Goal: Task Accomplishment & Management: Complete application form

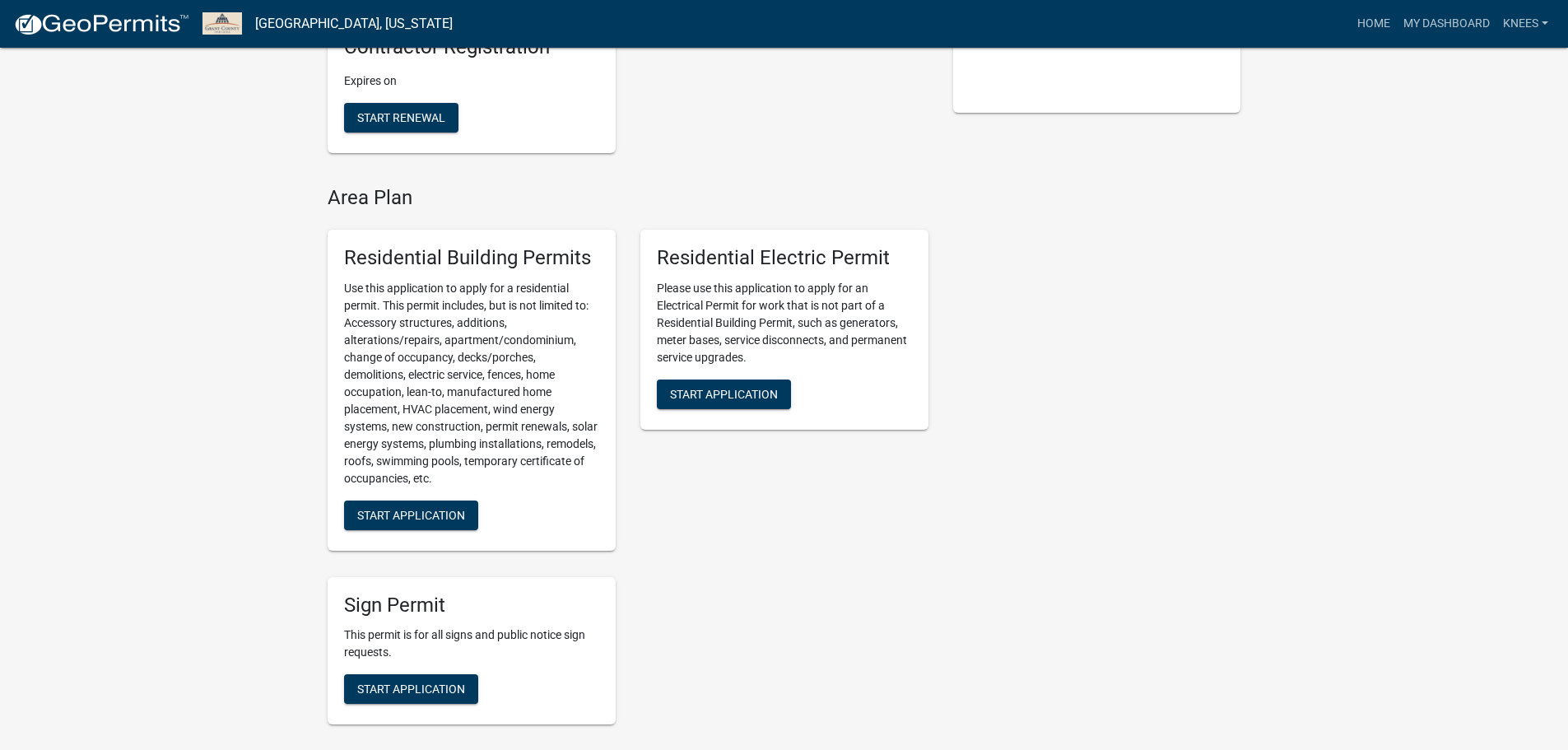
scroll to position [438, 0]
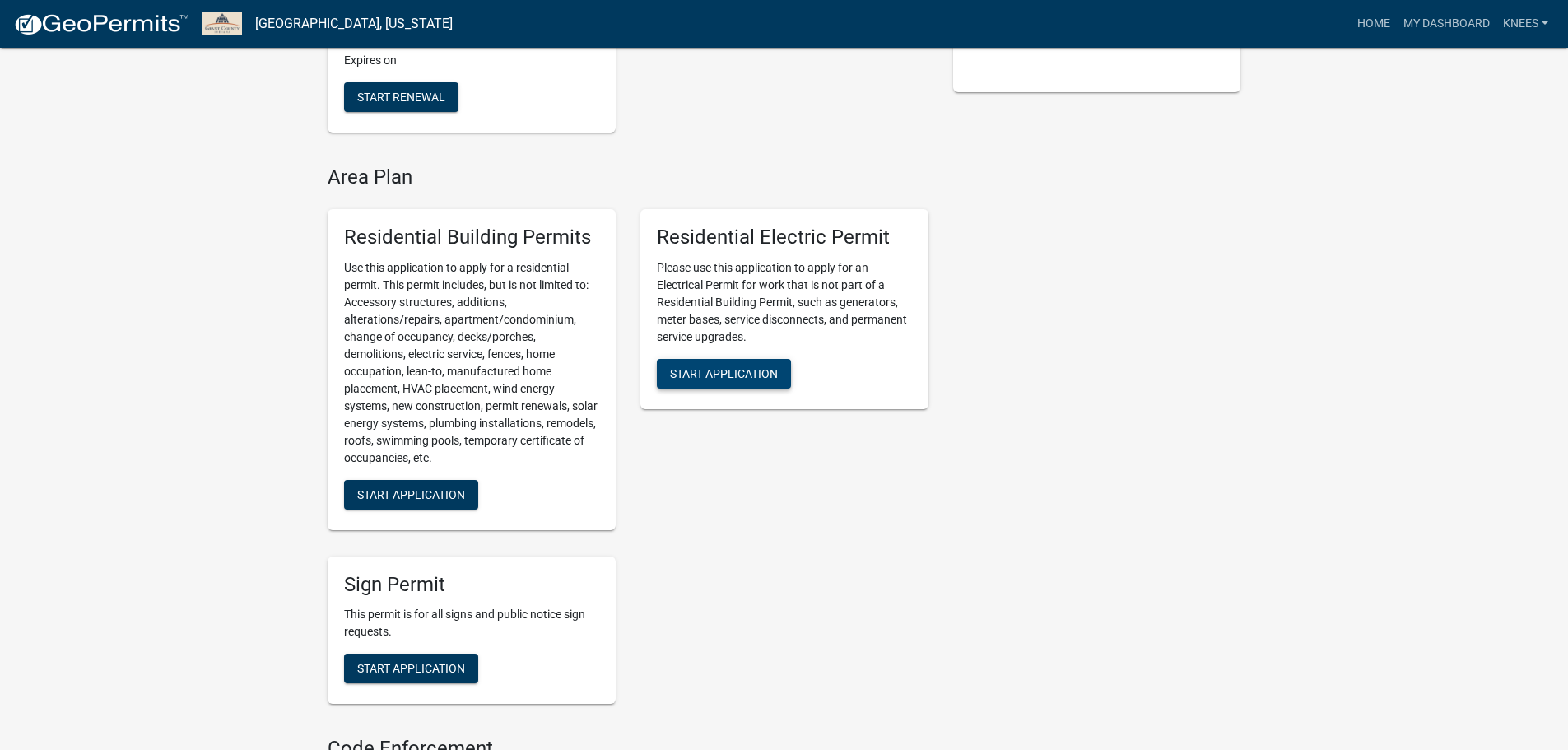
click at [763, 374] on span "Start Application" at bounding box center [724, 373] width 108 height 13
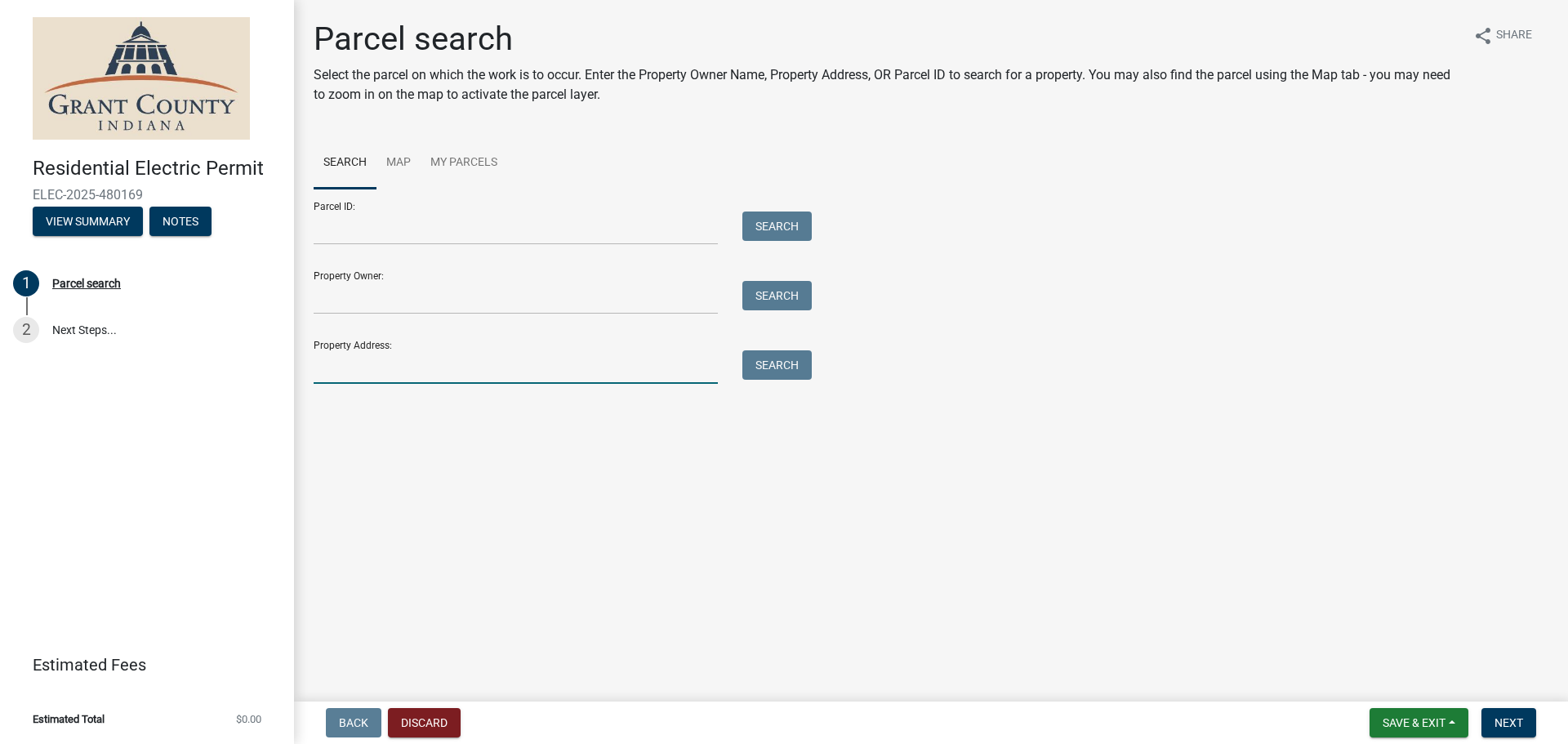
click at [355, 366] on input "Property Address:" at bounding box center [516, 367] width 404 height 34
type input "[STREET_ADDRESS]"
click at [768, 374] on button "Search" at bounding box center [777, 364] width 69 height 29
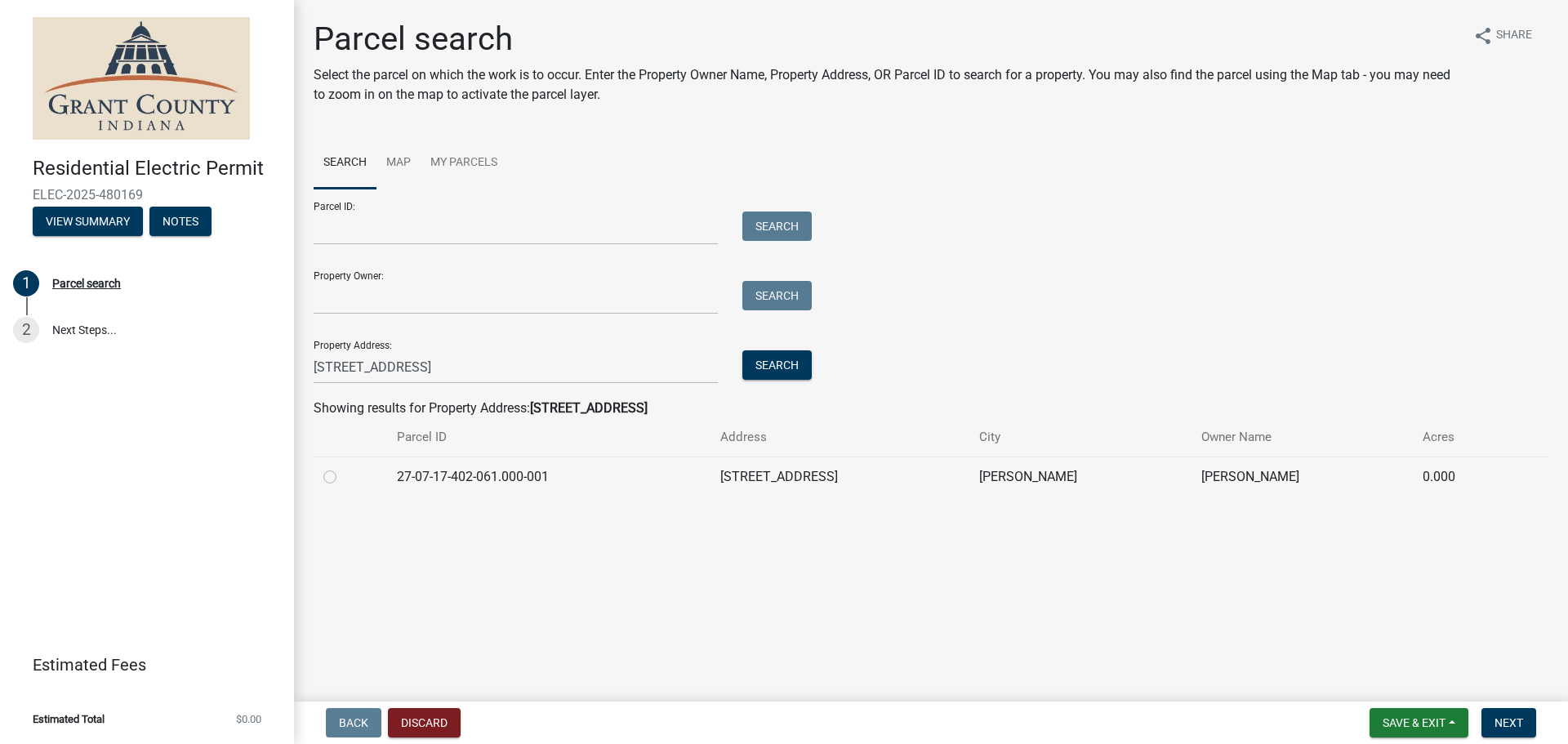
click at [343, 467] on label at bounding box center [343, 467] width 0 height 0
click at [343, 478] on input "radio" at bounding box center [348, 472] width 11 height 11
radio input "true"
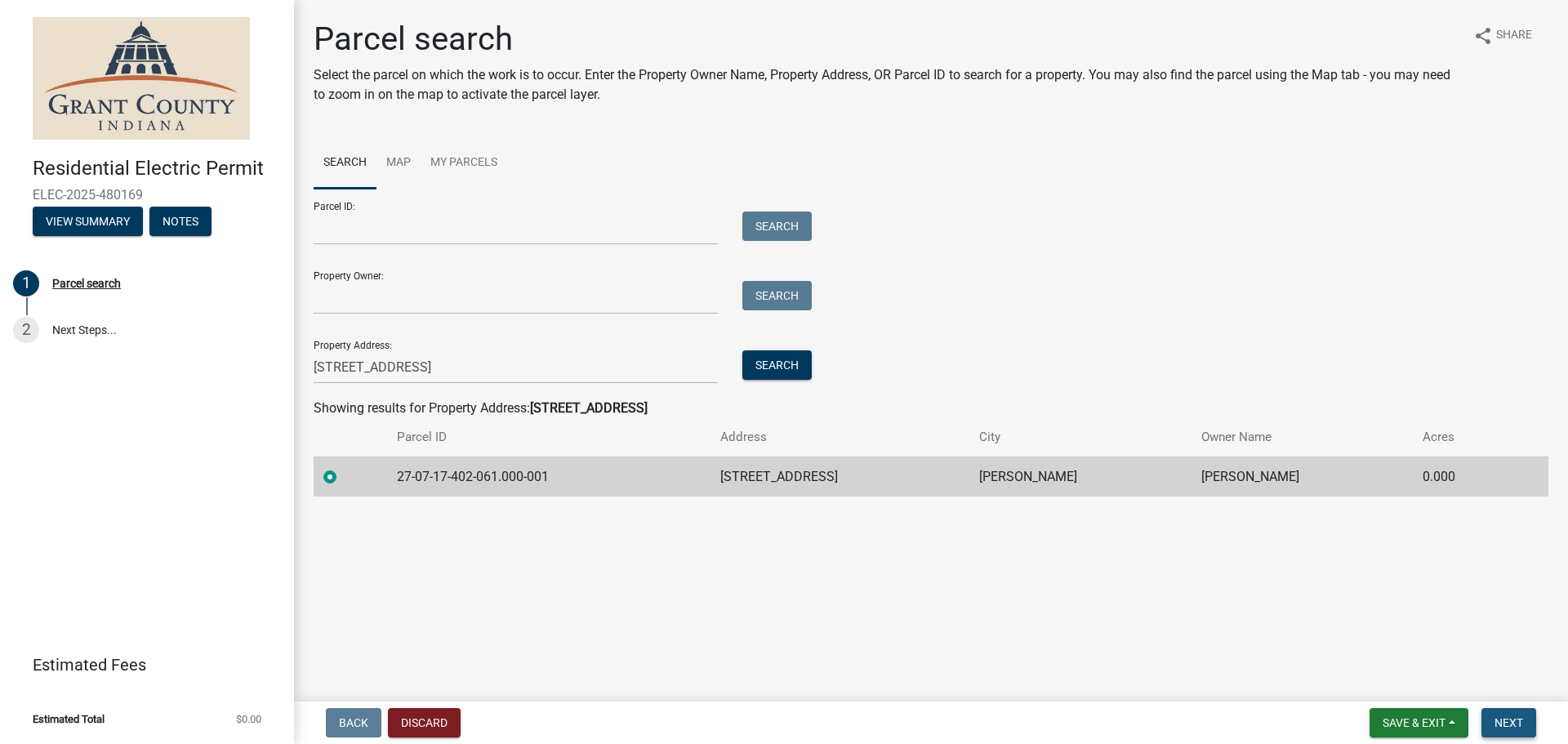
click at [1498, 718] on span "Next" at bounding box center [1508, 723] width 29 height 13
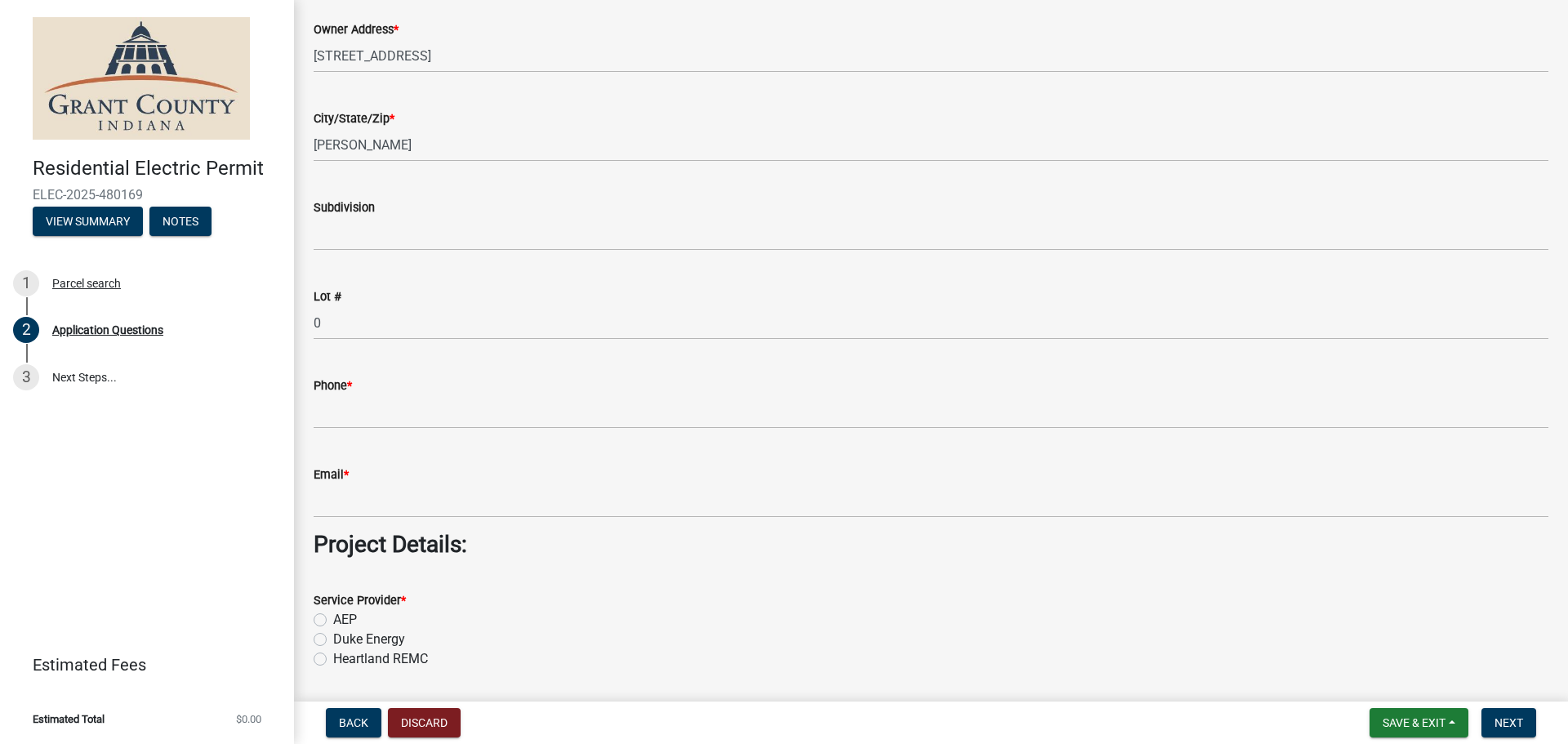
scroll to position [980, 0]
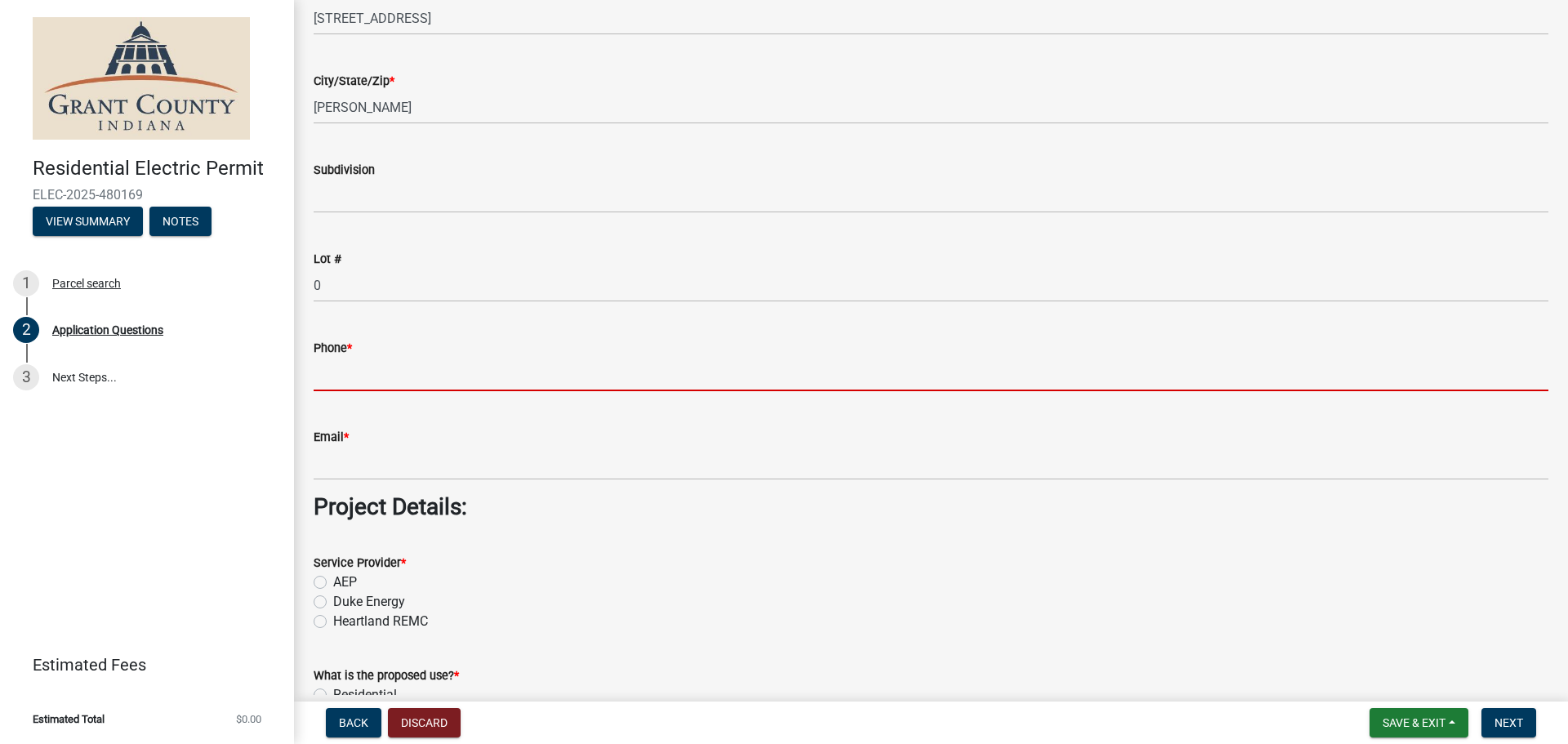
click at [358, 378] on input "Phone *" at bounding box center [931, 374] width 1235 height 34
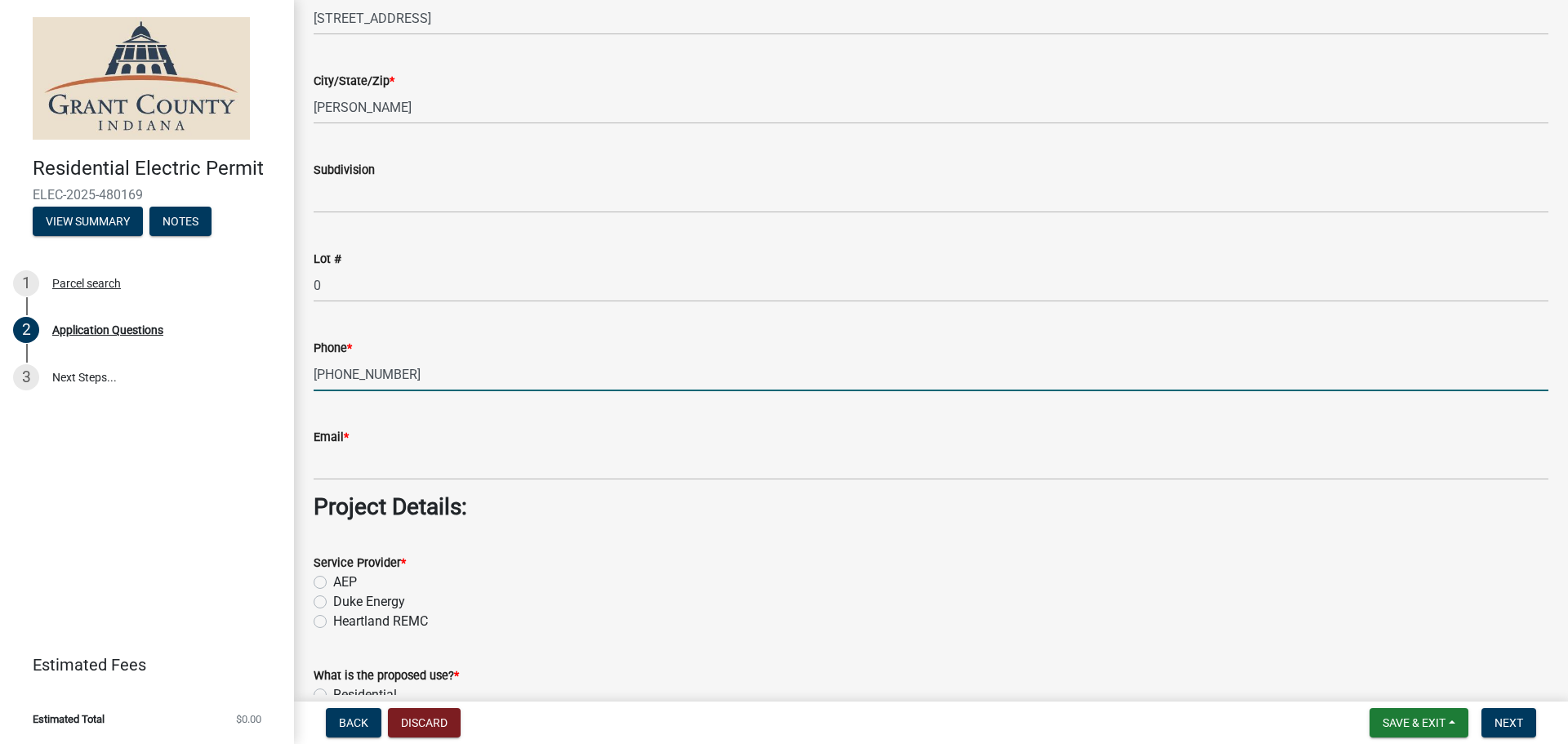
type input "[PHONE_NUMBER]"
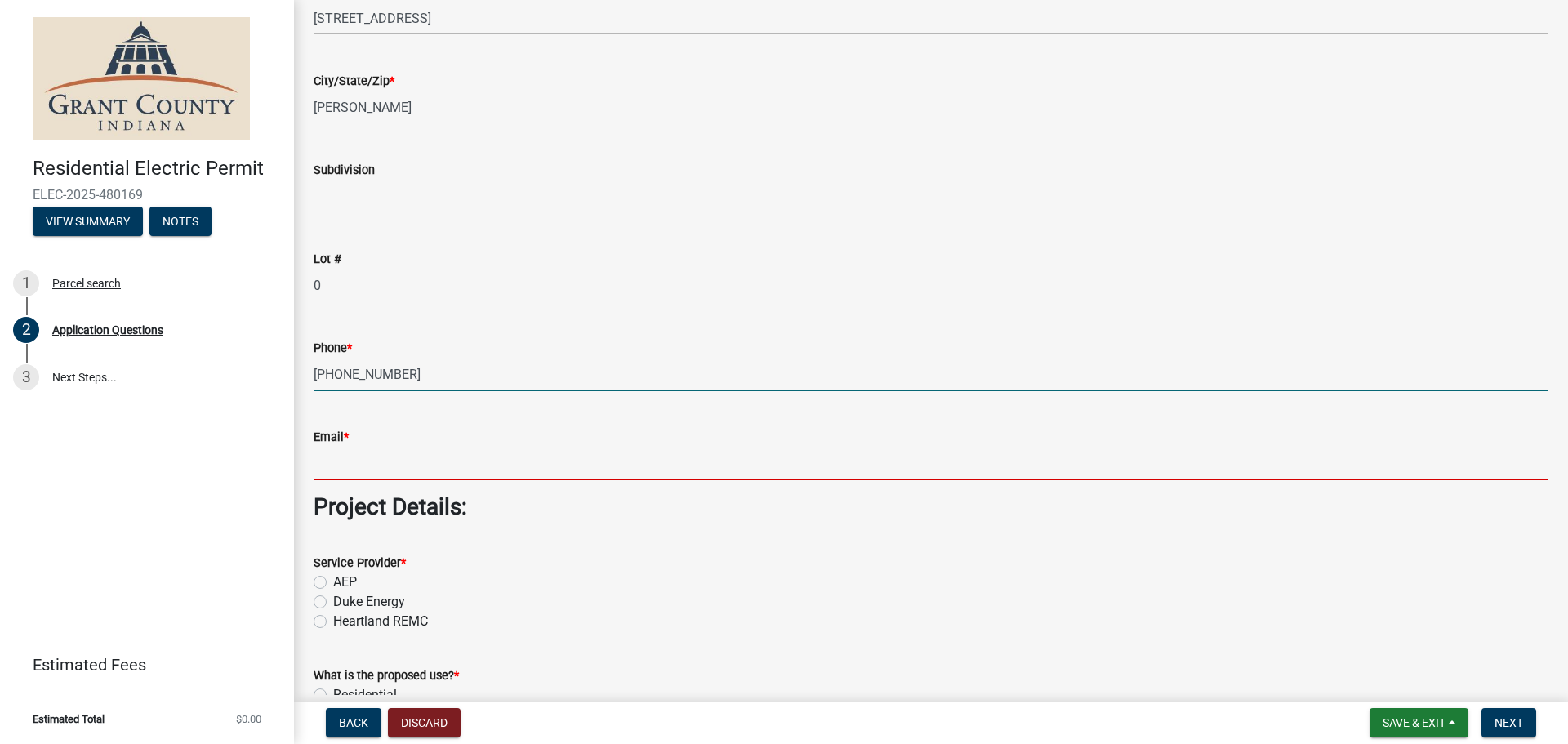
click at [342, 469] on input "Email *" at bounding box center [931, 463] width 1235 height 34
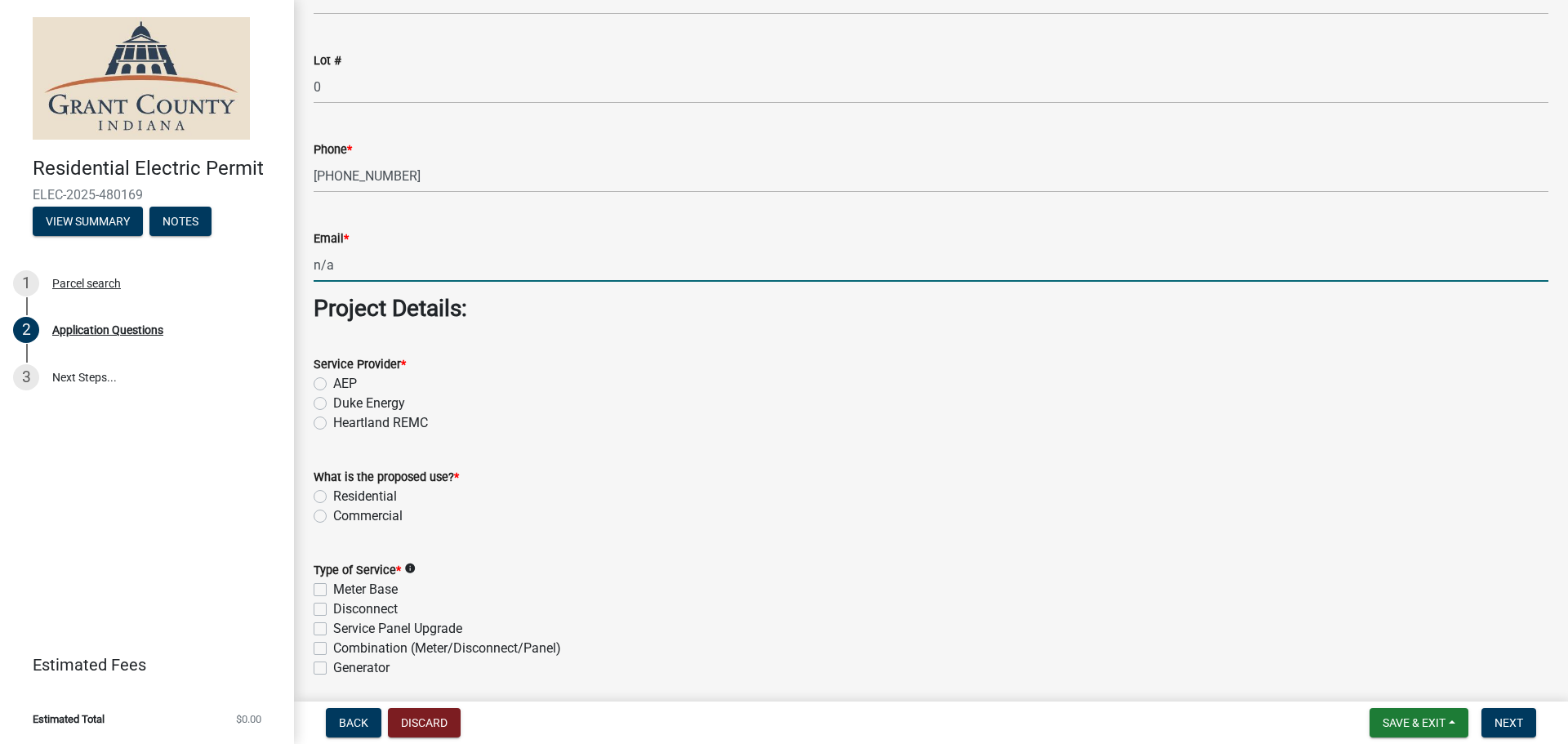
scroll to position [1198, 0]
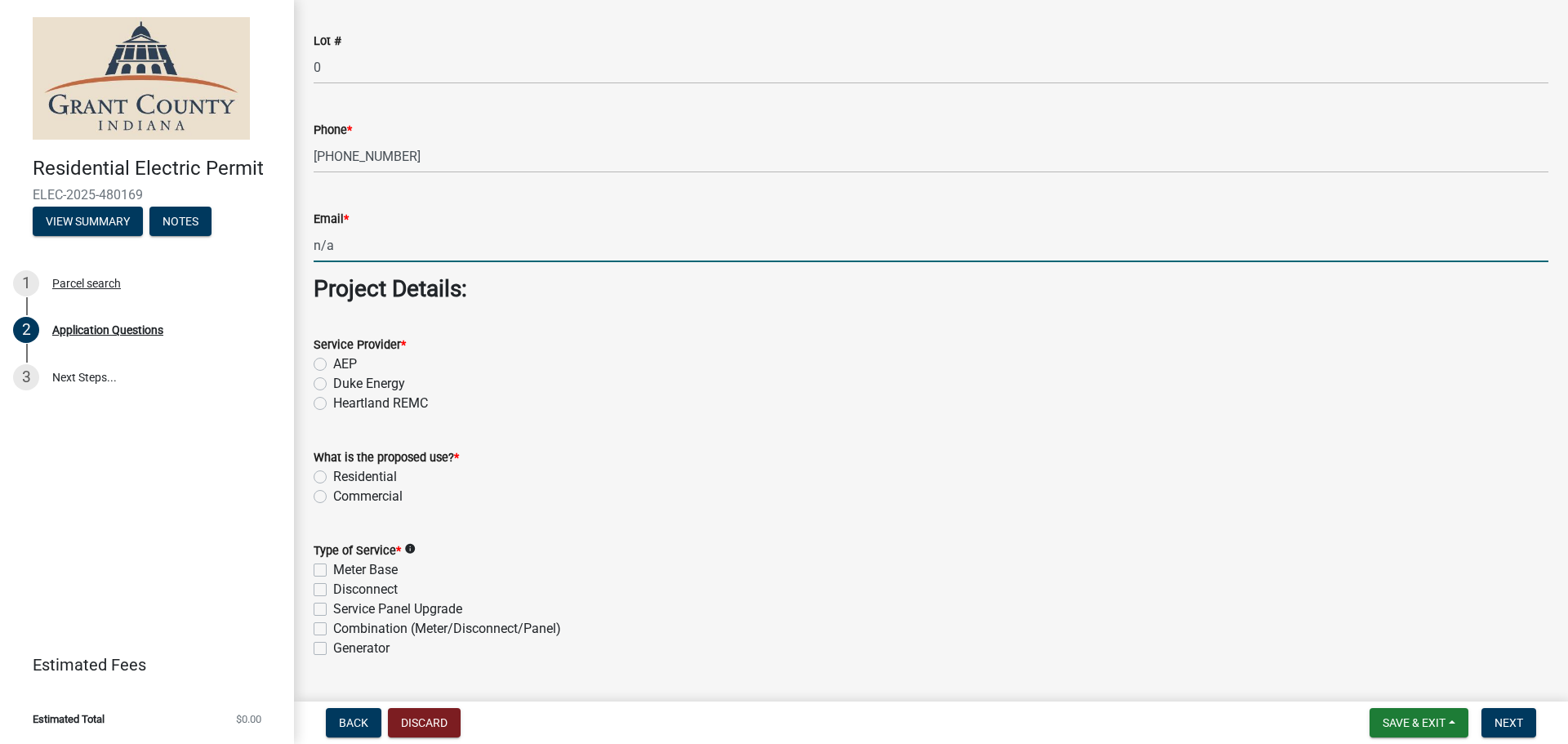
type input "n/a"
click at [333, 364] on label "AEP" at bounding box center [345, 364] width 24 height 20
click at [333, 364] on input "AEP" at bounding box center [339, 360] width 11 height 11
radio input "true"
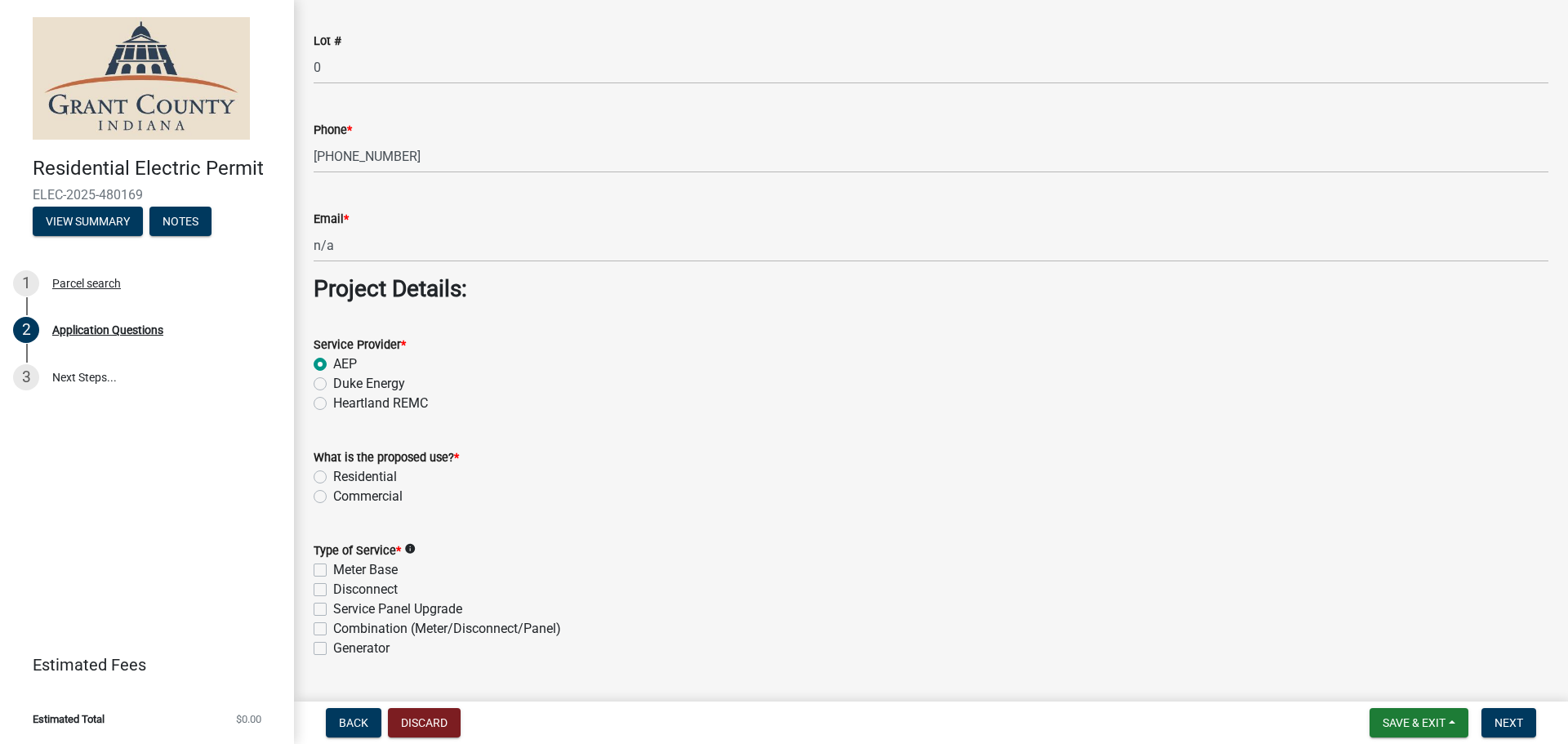
click at [333, 477] on label "Residential" at bounding box center [364, 477] width 63 height 20
click at [333, 477] on input "Residential" at bounding box center [339, 472] width 11 height 11
radio input "true"
click at [333, 570] on label "Meter Base" at bounding box center [365, 570] width 64 height 20
click at [333, 570] on input "Meter Base" at bounding box center [339, 566] width 11 height 11
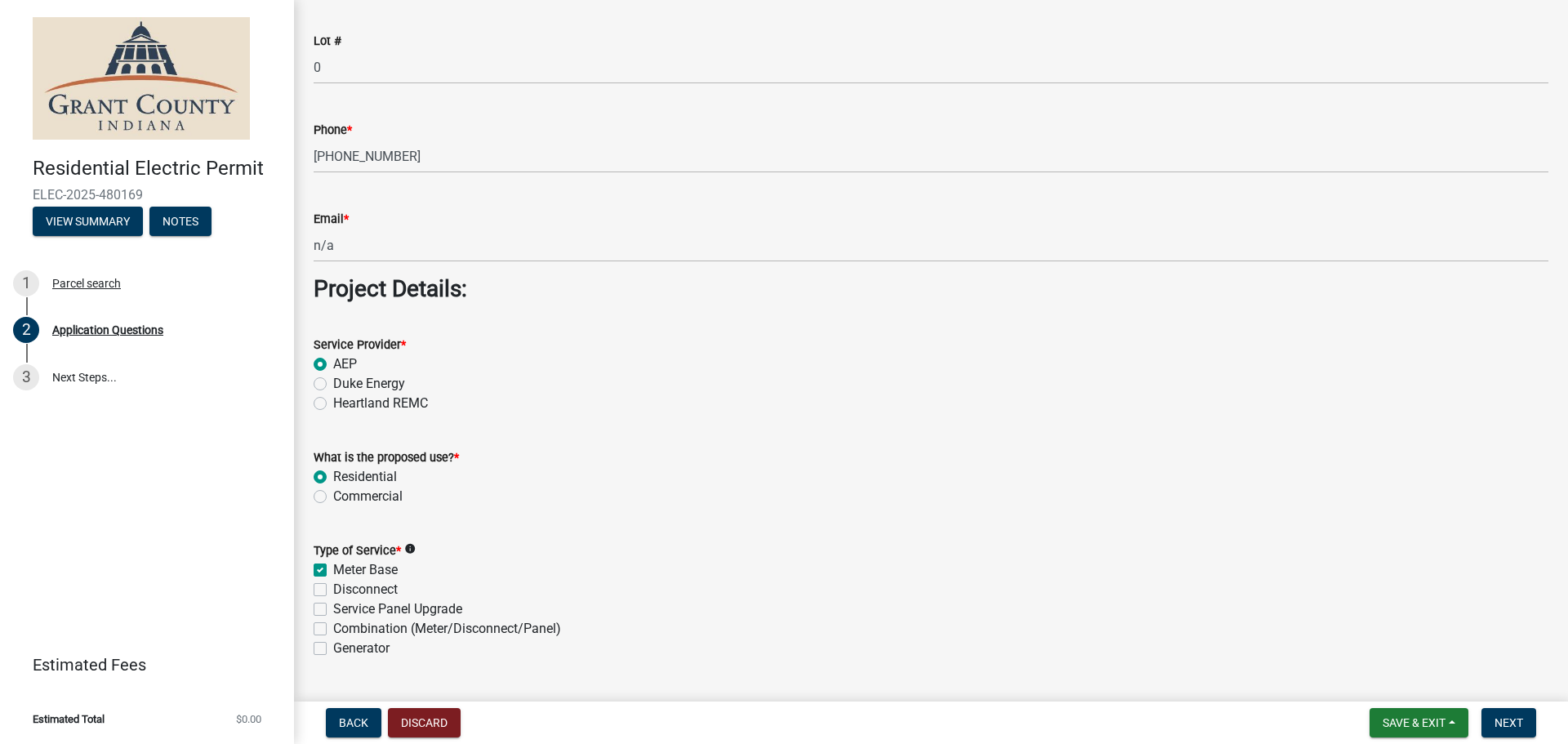
checkbox input "true"
checkbox input "false"
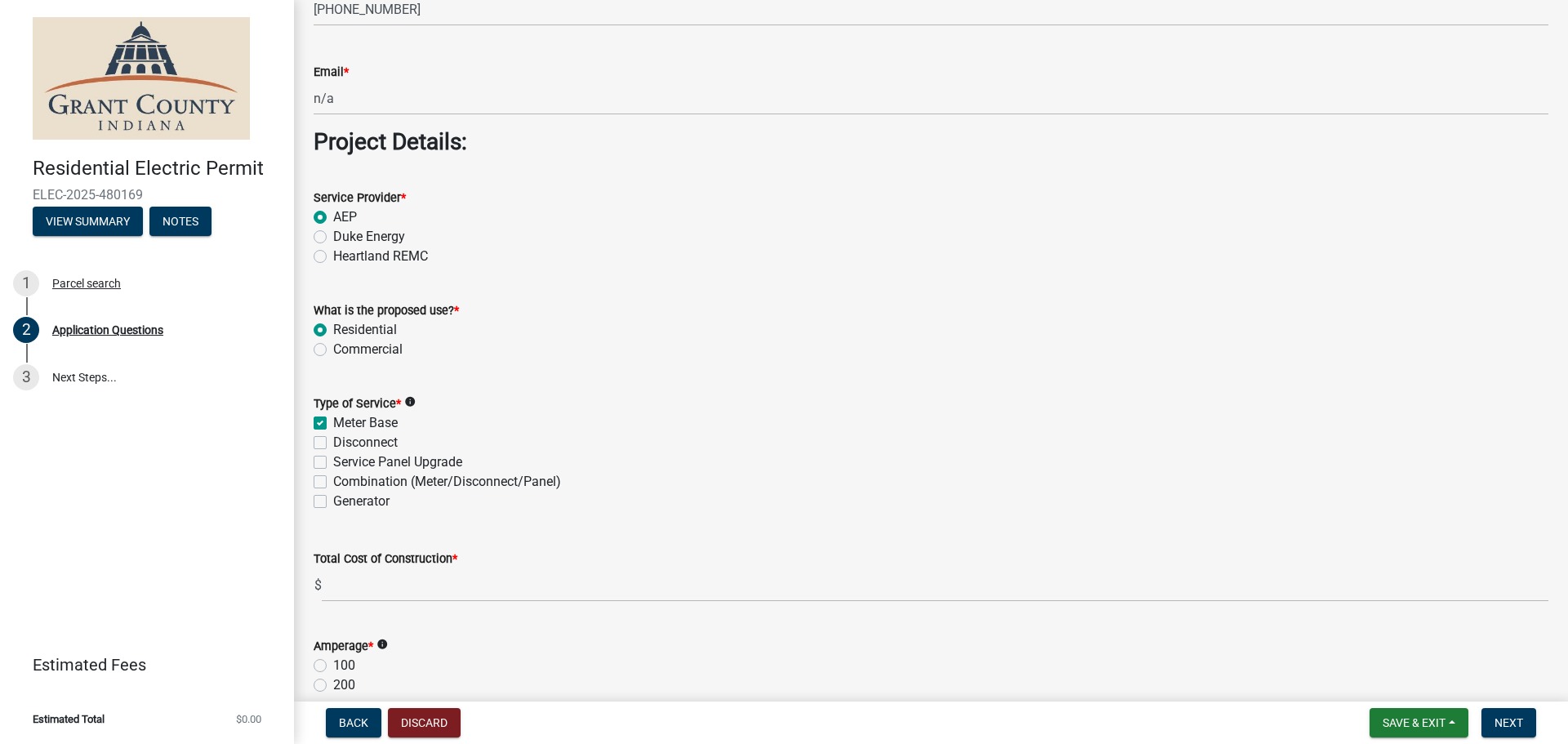
scroll to position [1361, 0]
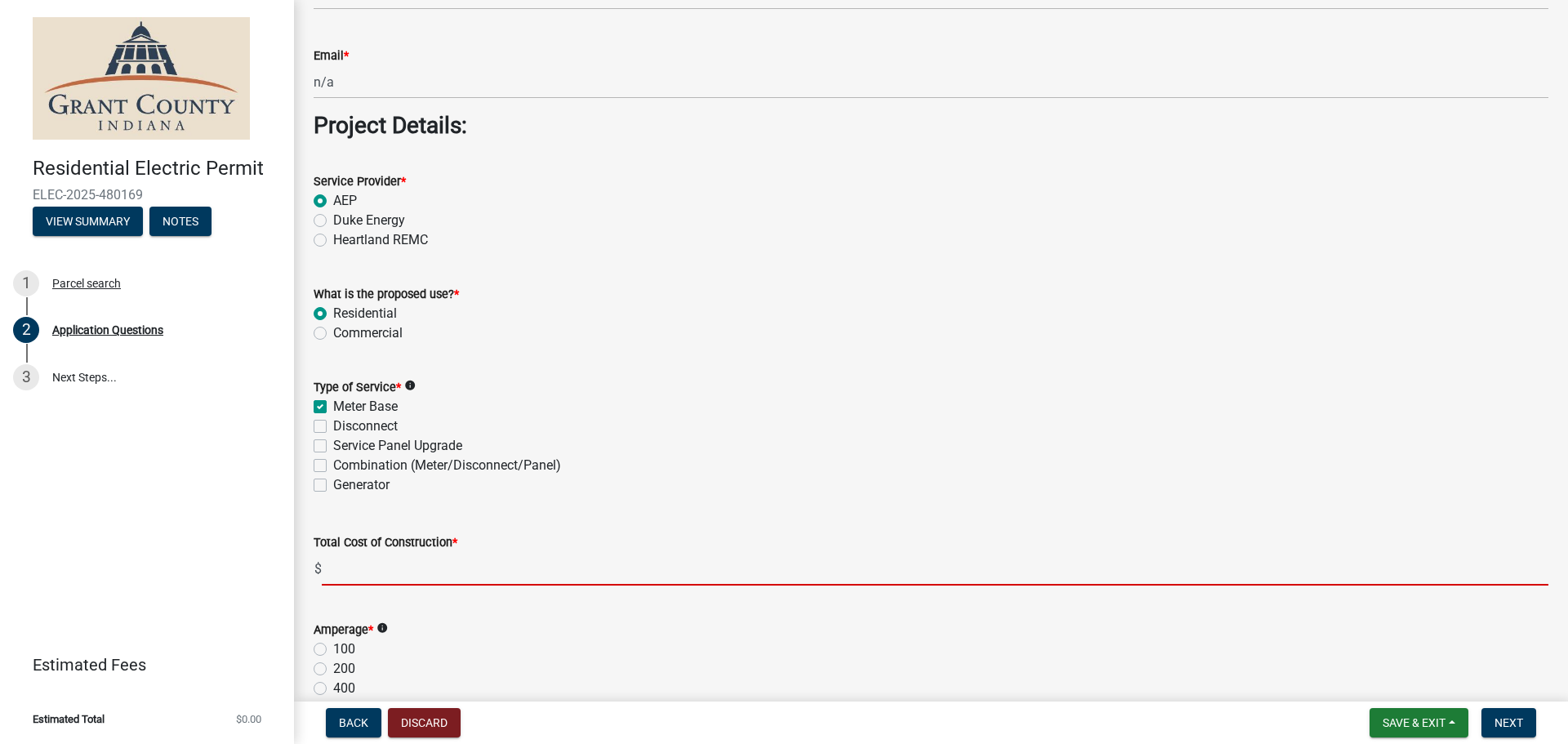
click at [353, 575] on input "text" at bounding box center [935, 568] width 1226 height 34
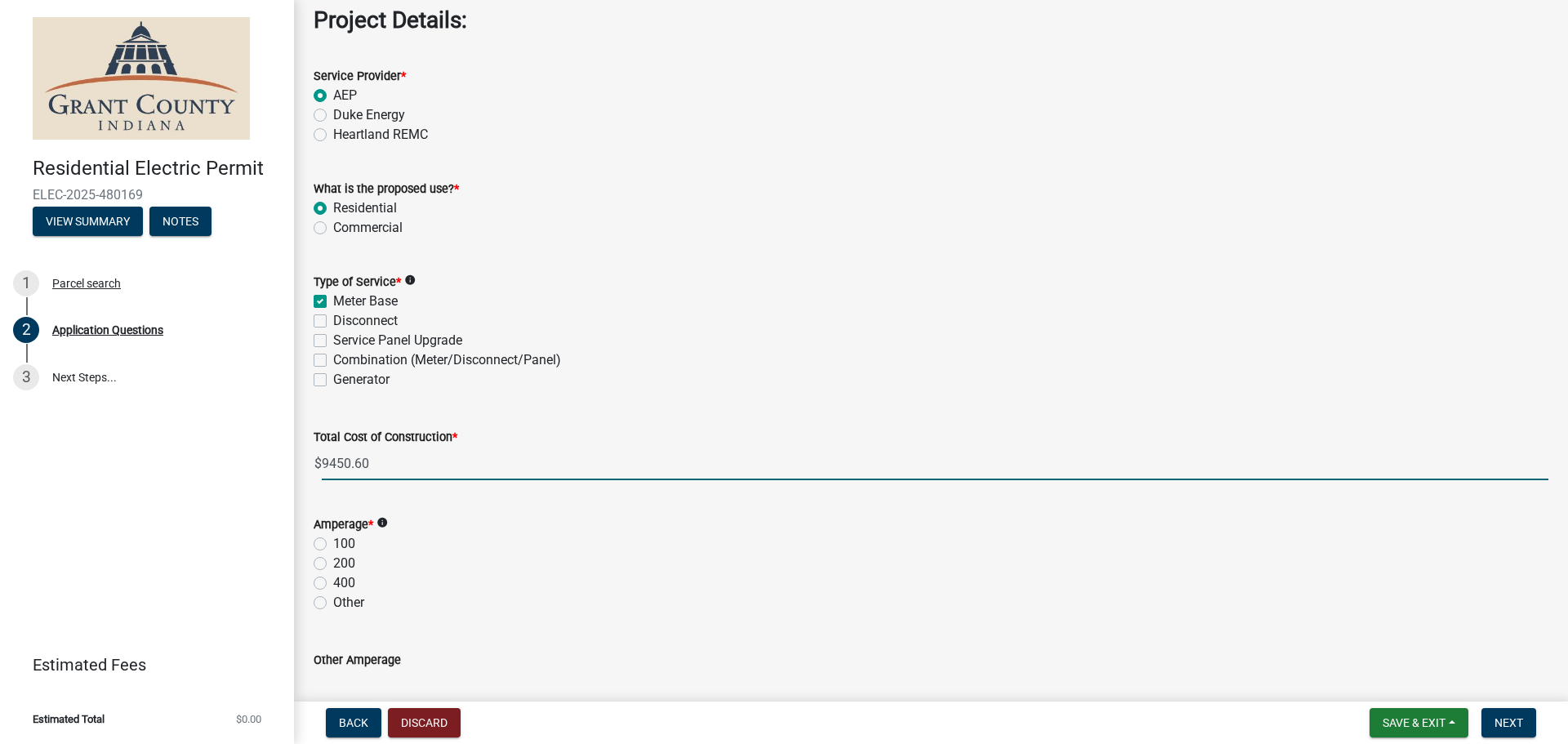
scroll to position [1470, 0]
type input "9450.60"
click at [333, 540] on label "100" at bounding box center [344, 541] width 22 height 20
click at [333, 540] on input "100" at bounding box center [339, 536] width 11 height 11
radio input "true"
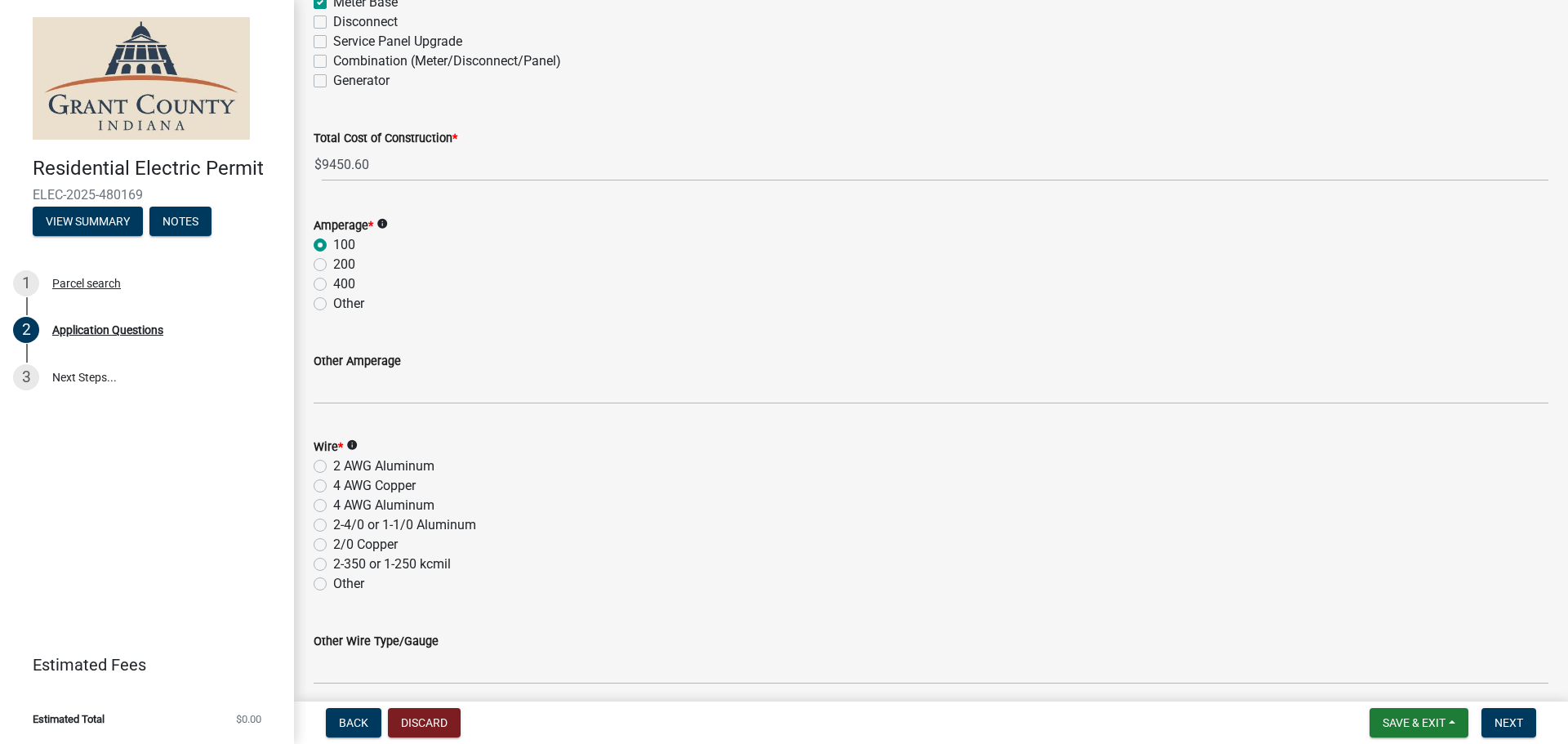
scroll to position [1796, 0]
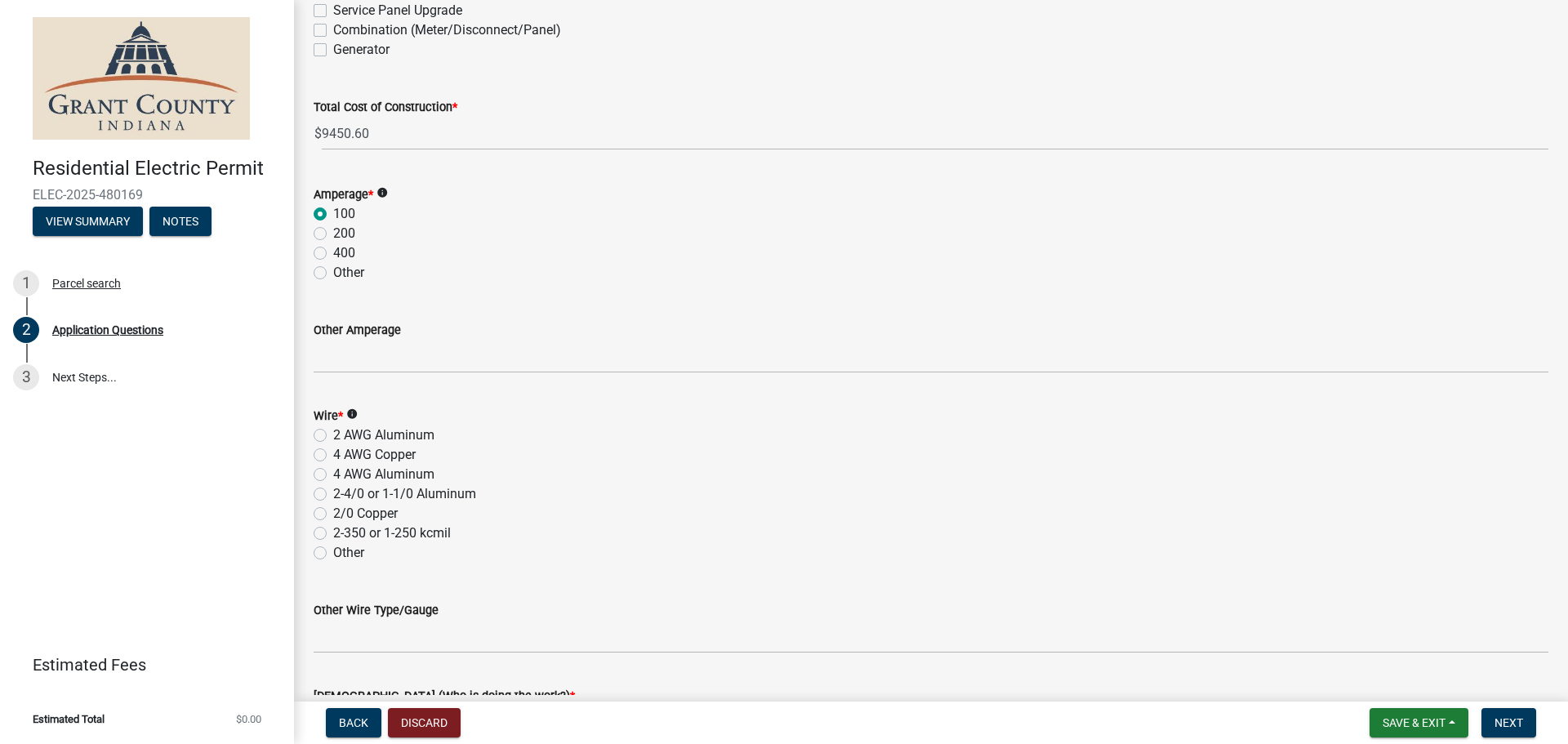
click at [333, 514] on label "2/0 Copper" at bounding box center [365, 513] width 64 height 20
click at [333, 514] on input "2/0 Copper" at bounding box center [339, 509] width 11 height 11
radio input "true"
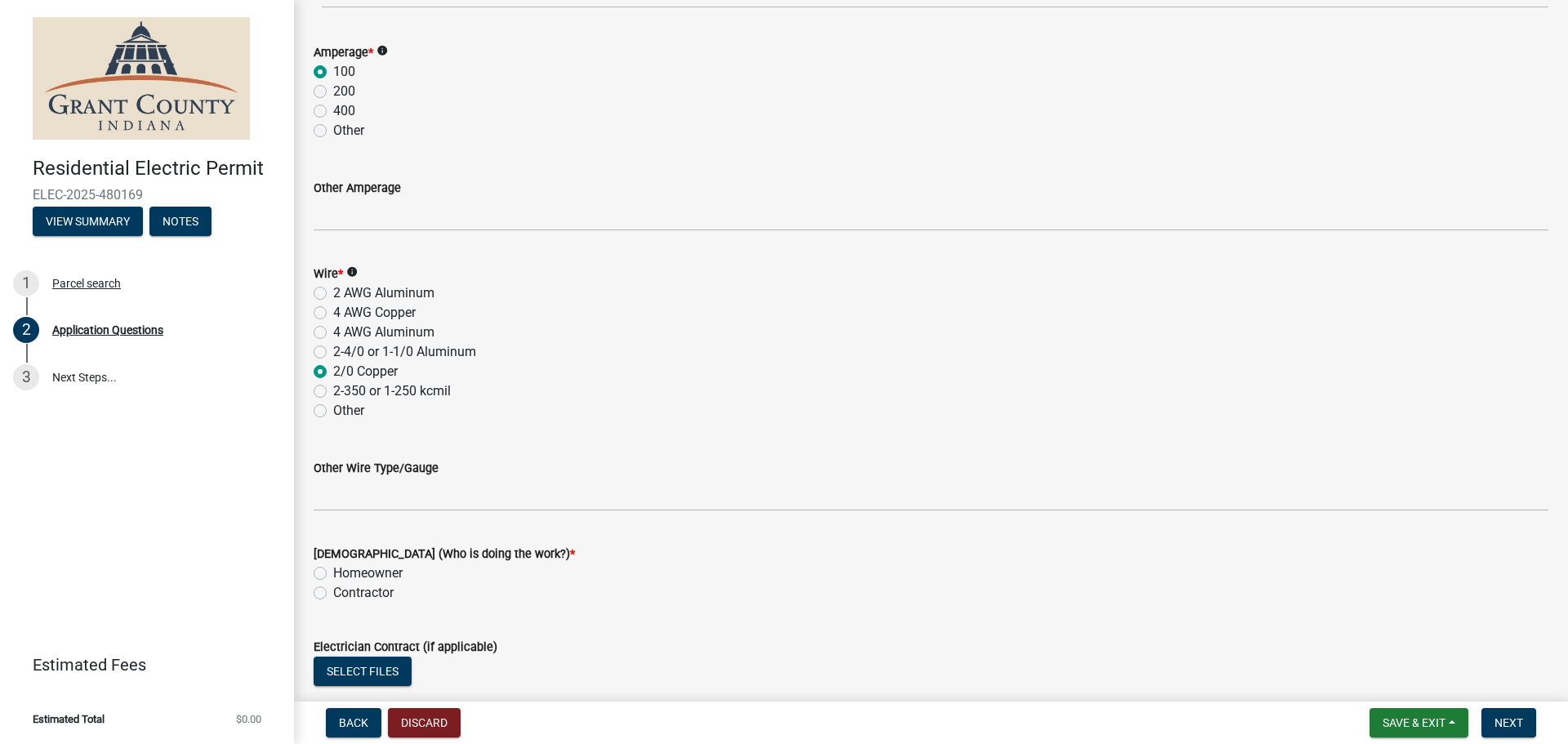
scroll to position [2068, 0]
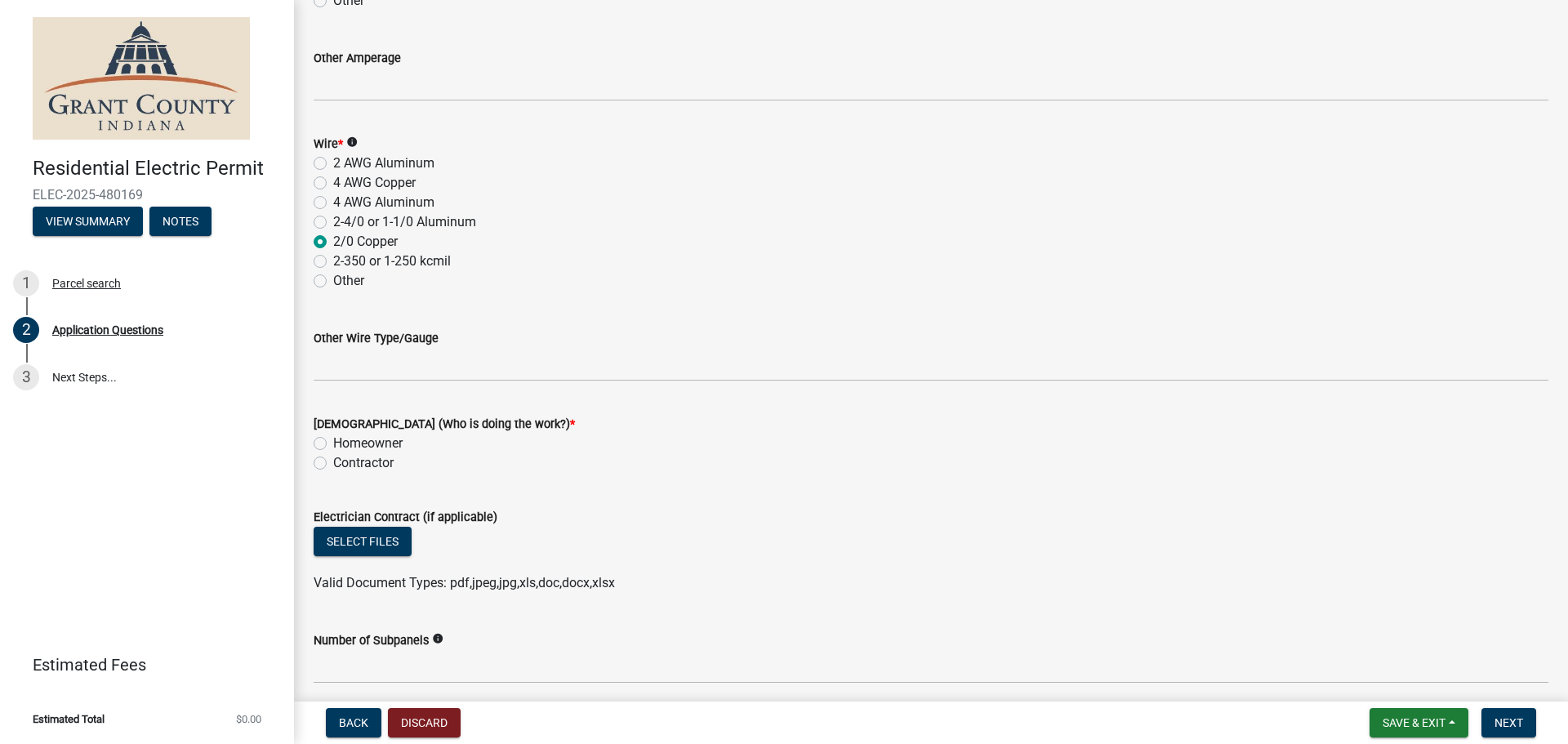
click at [333, 464] on label "Contractor" at bounding box center [363, 463] width 61 height 20
click at [333, 464] on input "Contractor" at bounding box center [339, 459] width 11 height 11
radio input "true"
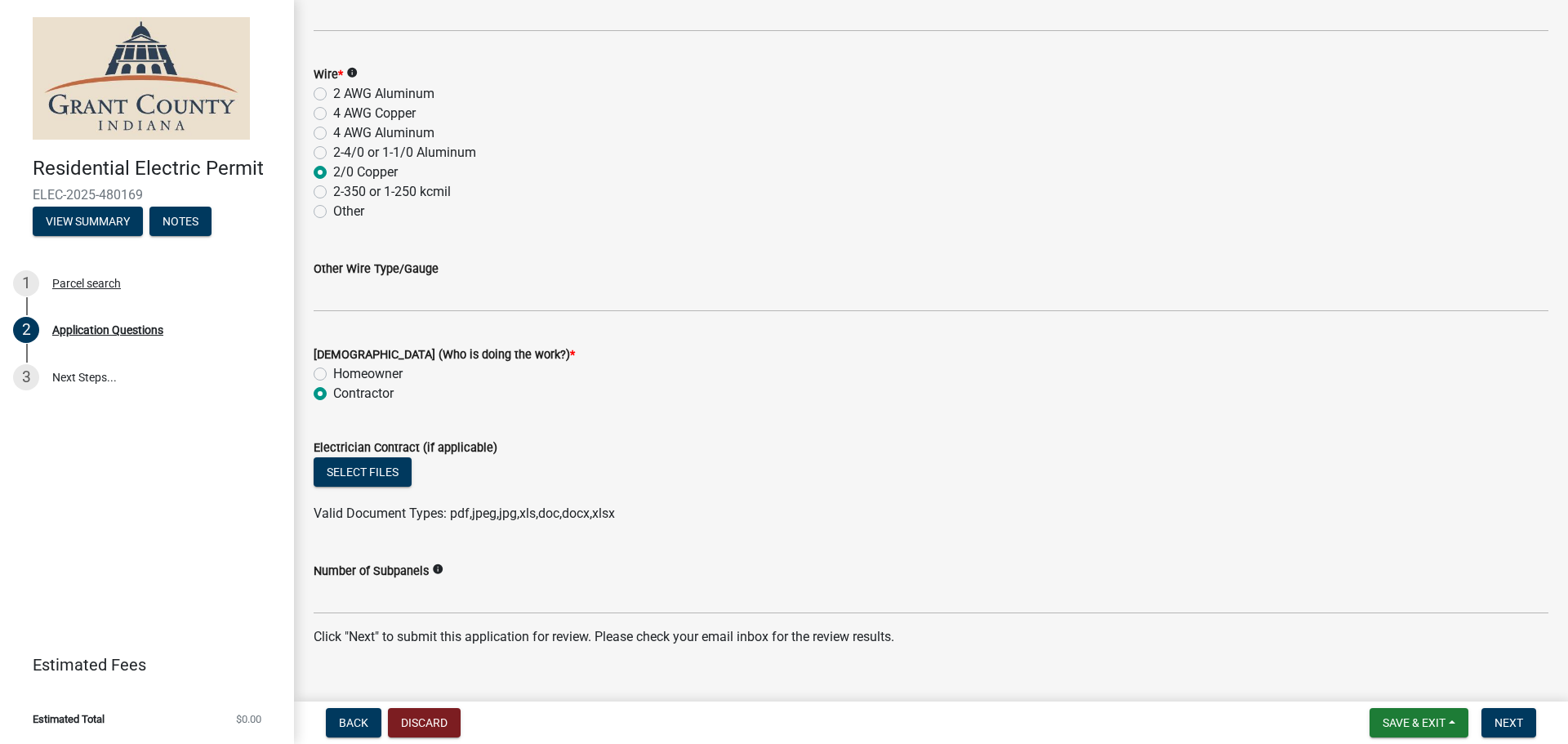
scroll to position [2112, 0]
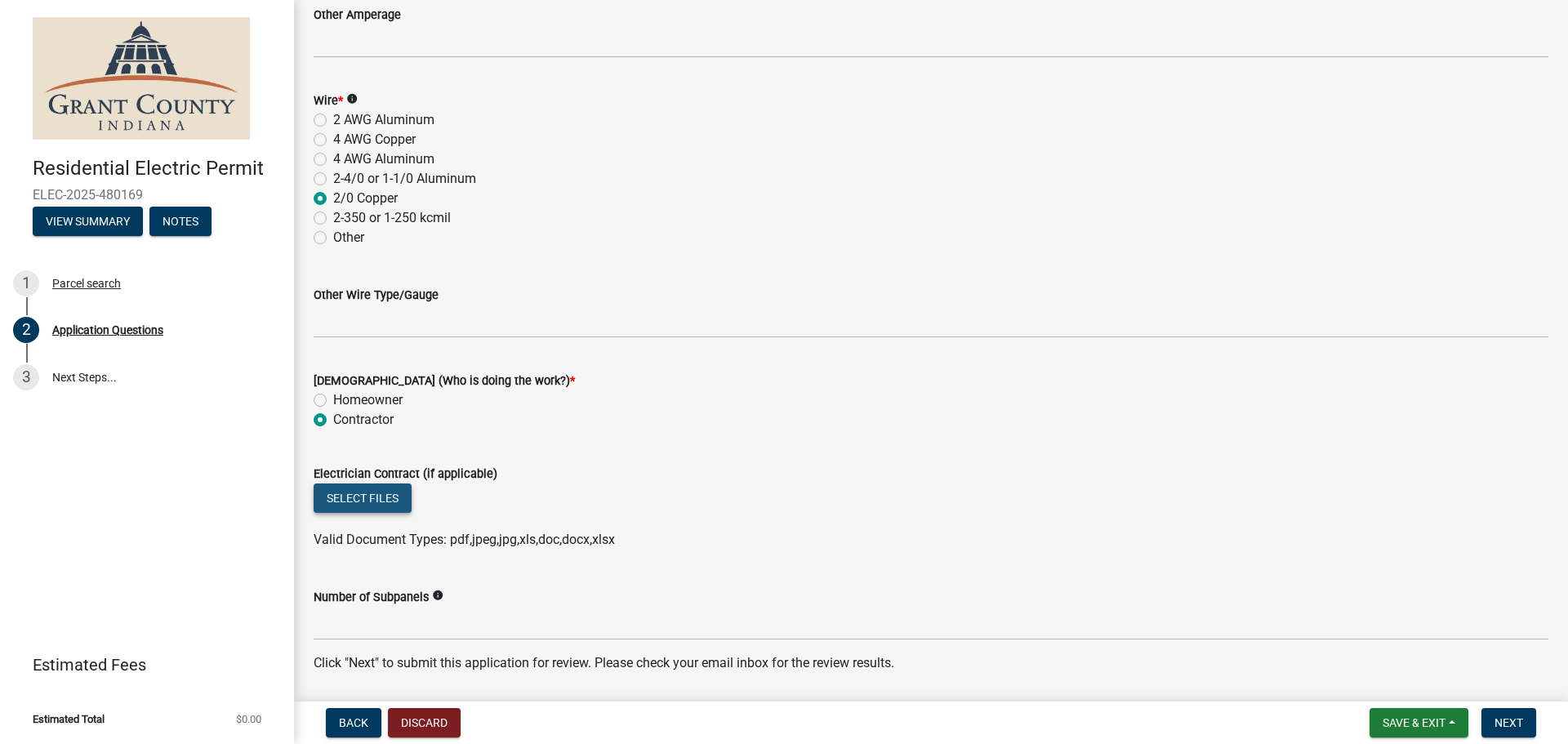
click at [328, 492] on button "Select files" at bounding box center [363, 498] width 98 height 29
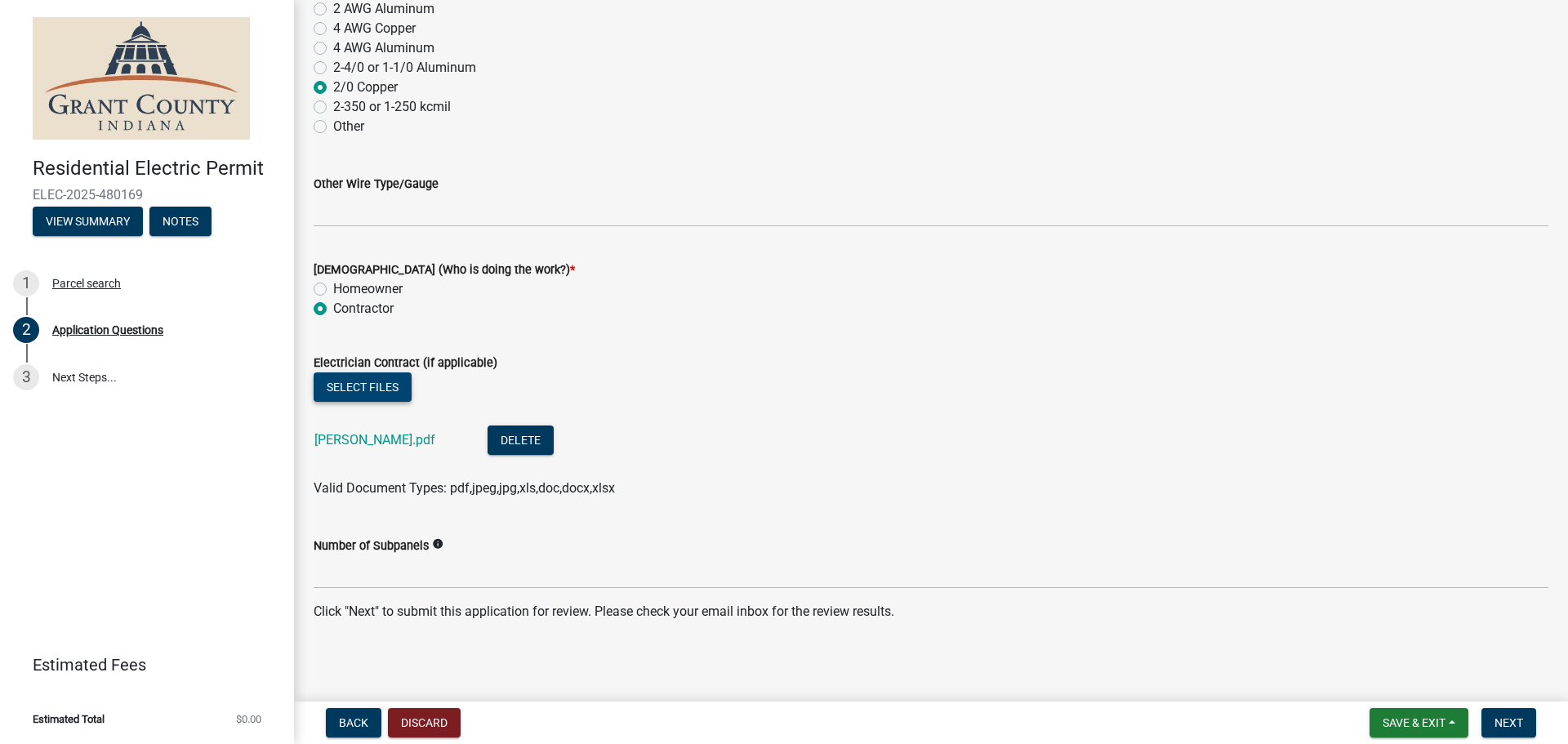
scroll to position [2226, 0]
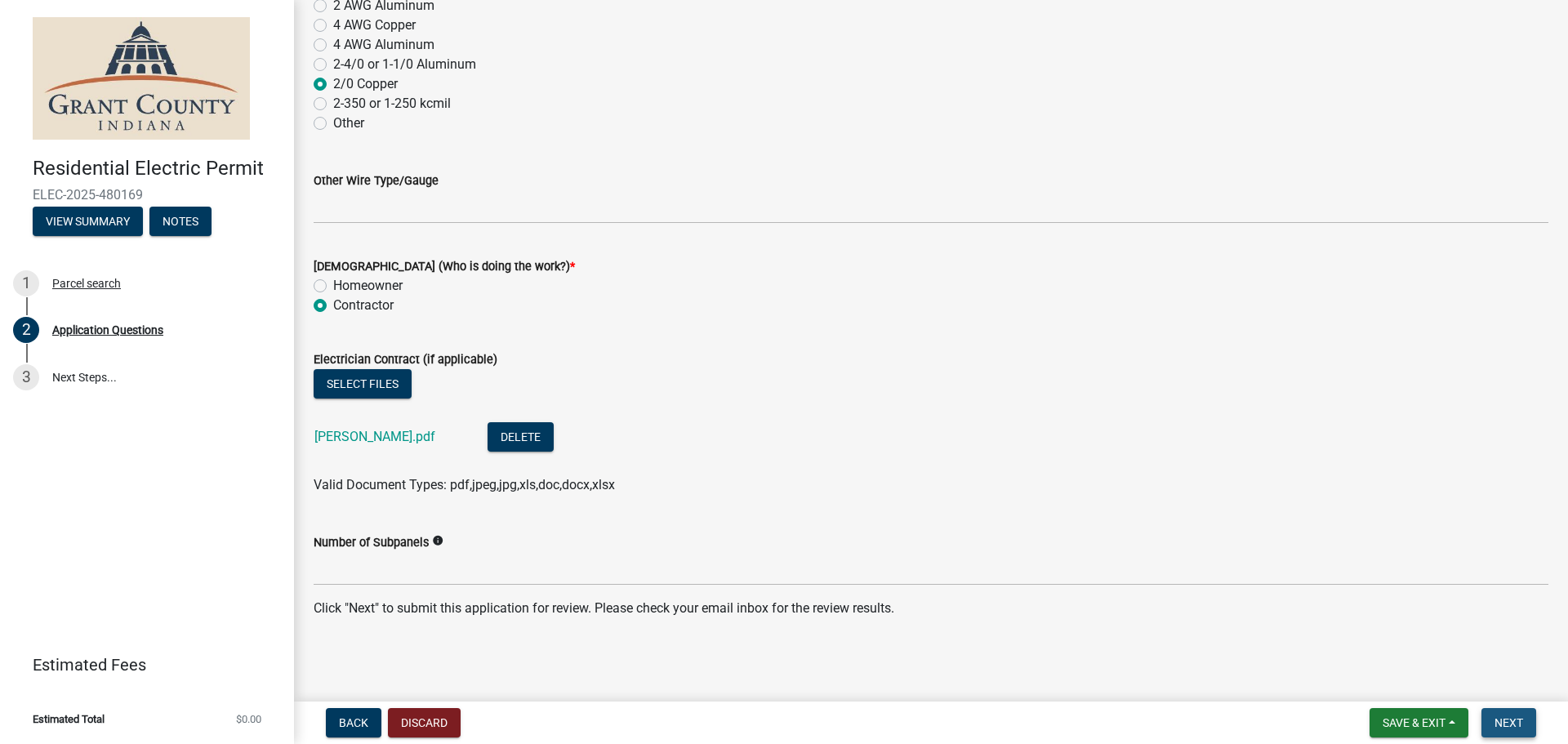
click at [1504, 720] on span "Next" at bounding box center [1508, 723] width 29 height 13
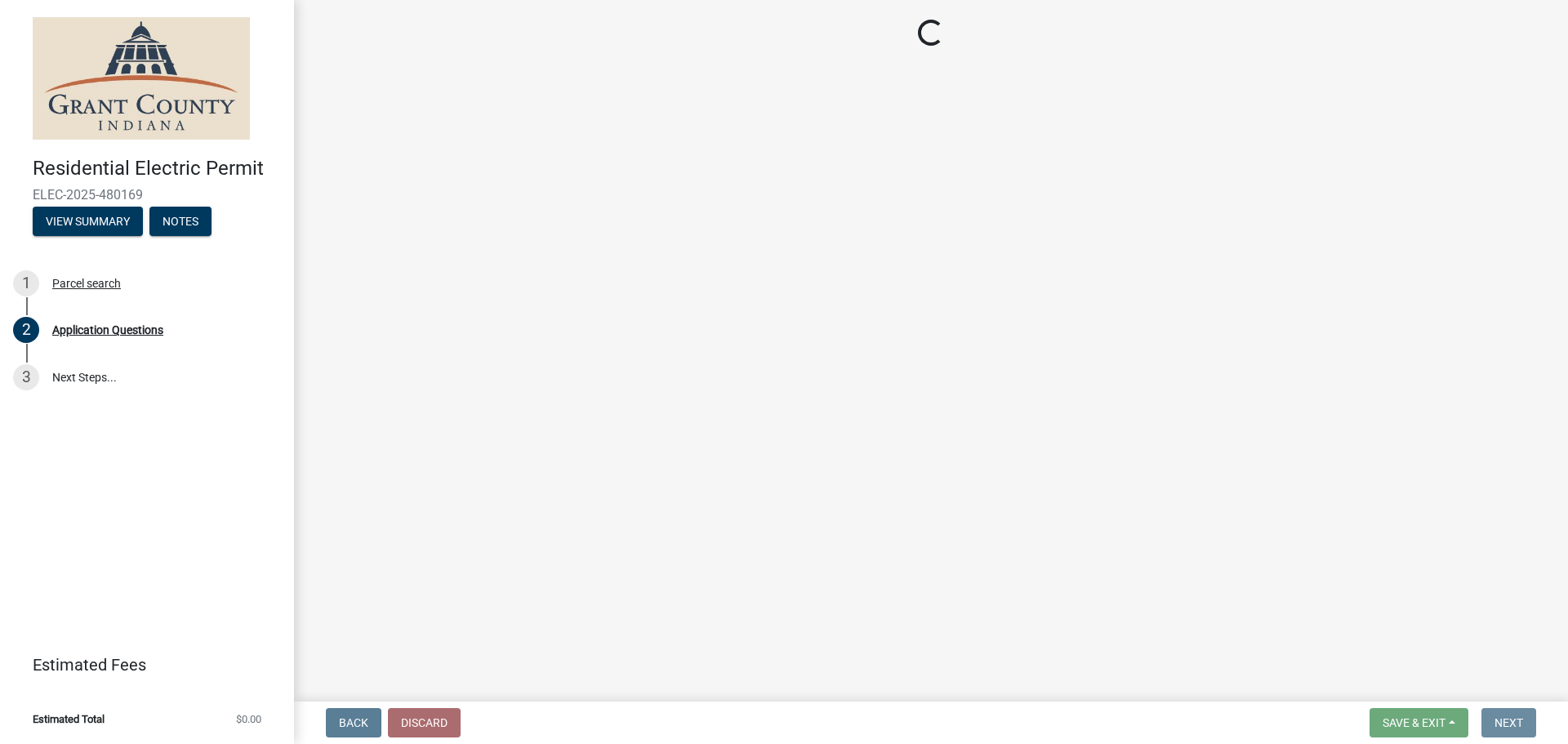
scroll to position [0, 0]
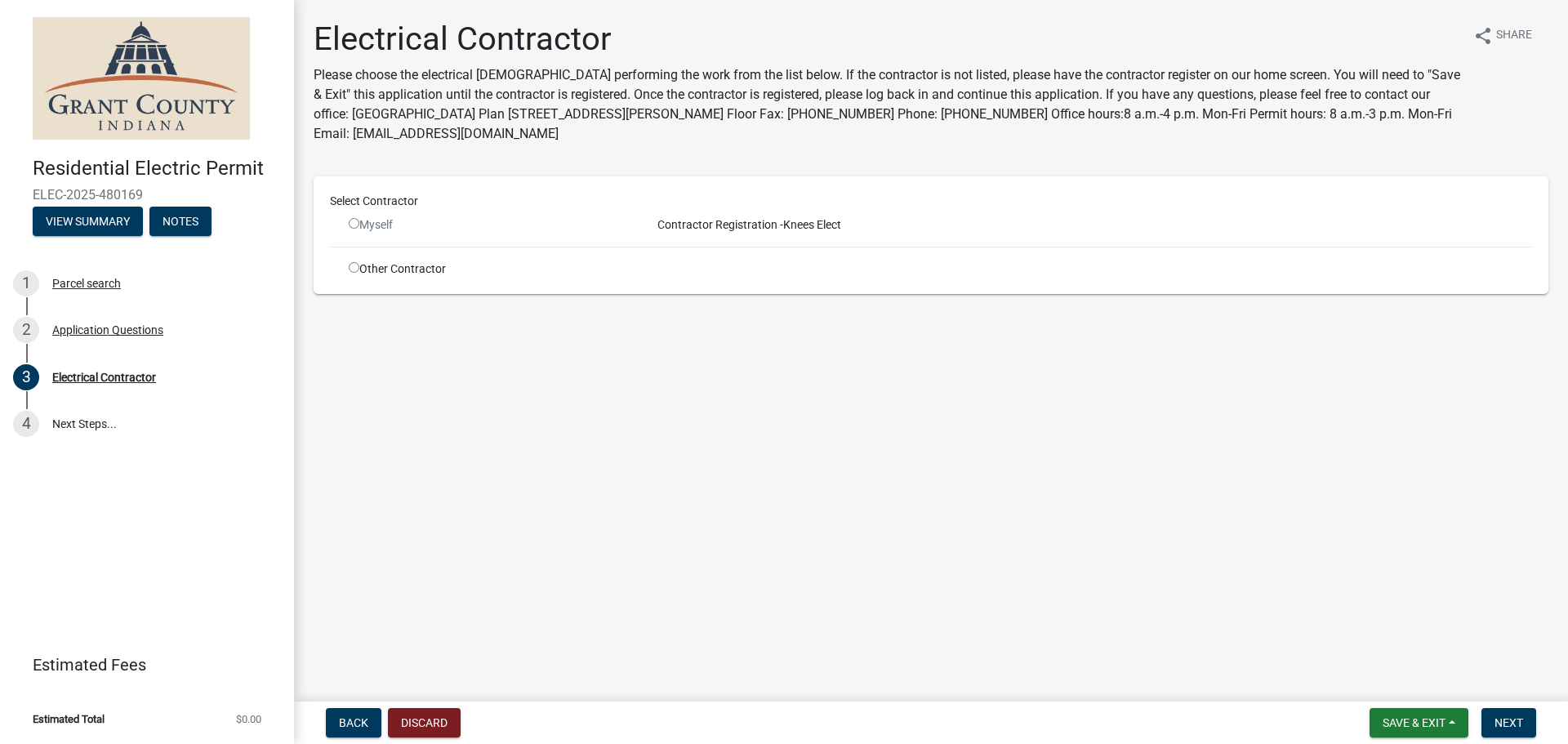
click at [351, 224] on input "radio" at bounding box center [354, 224] width 11 height 11
click at [712, 227] on span "Contractor Registration -" at bounding box center [716, 225] width 132 height 13
click at [353, 227] on input "radio" at bounding box center [354, 224] width 11 height 11
radio input "false"
click at [357, 215] on div "Select Contractor" at bounding box center [930, 204] width 1226 height 24
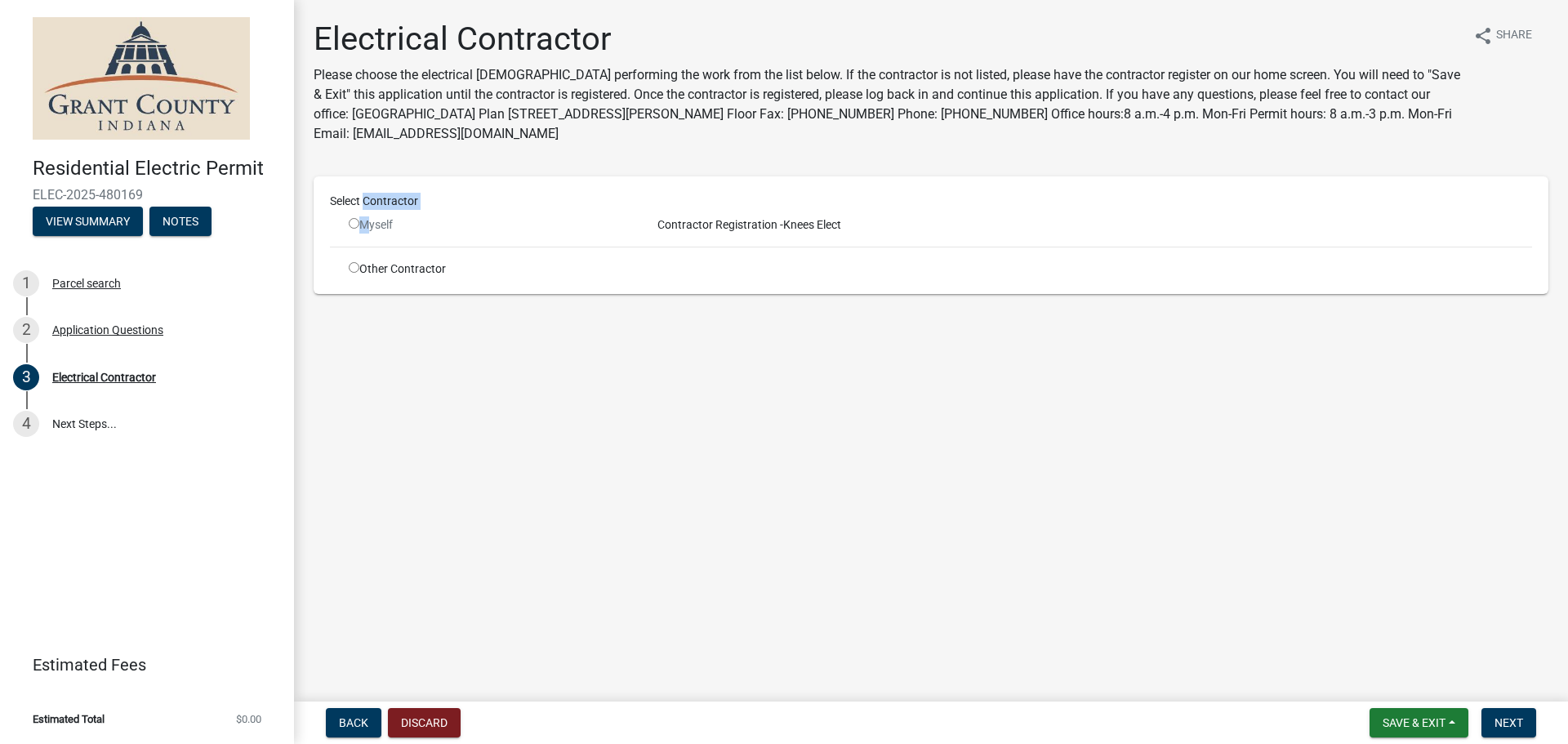
click at [362, 217] on div "Select Contractor Myself Contractor Registration - Knees Elect Other Contractor" at bounding box center [930, 234] width 1202 height 85
click at [382, 220] on div "Myself" at bounding box center [487, 225] width 278 height 17
click at [347, 268] on div "Other Contractor" at bounding box center [487, 268] width 302 height 17
click at [356, 269] on input "radio" at bounding box center [354, 267] width 11 height 11
radio input "true"
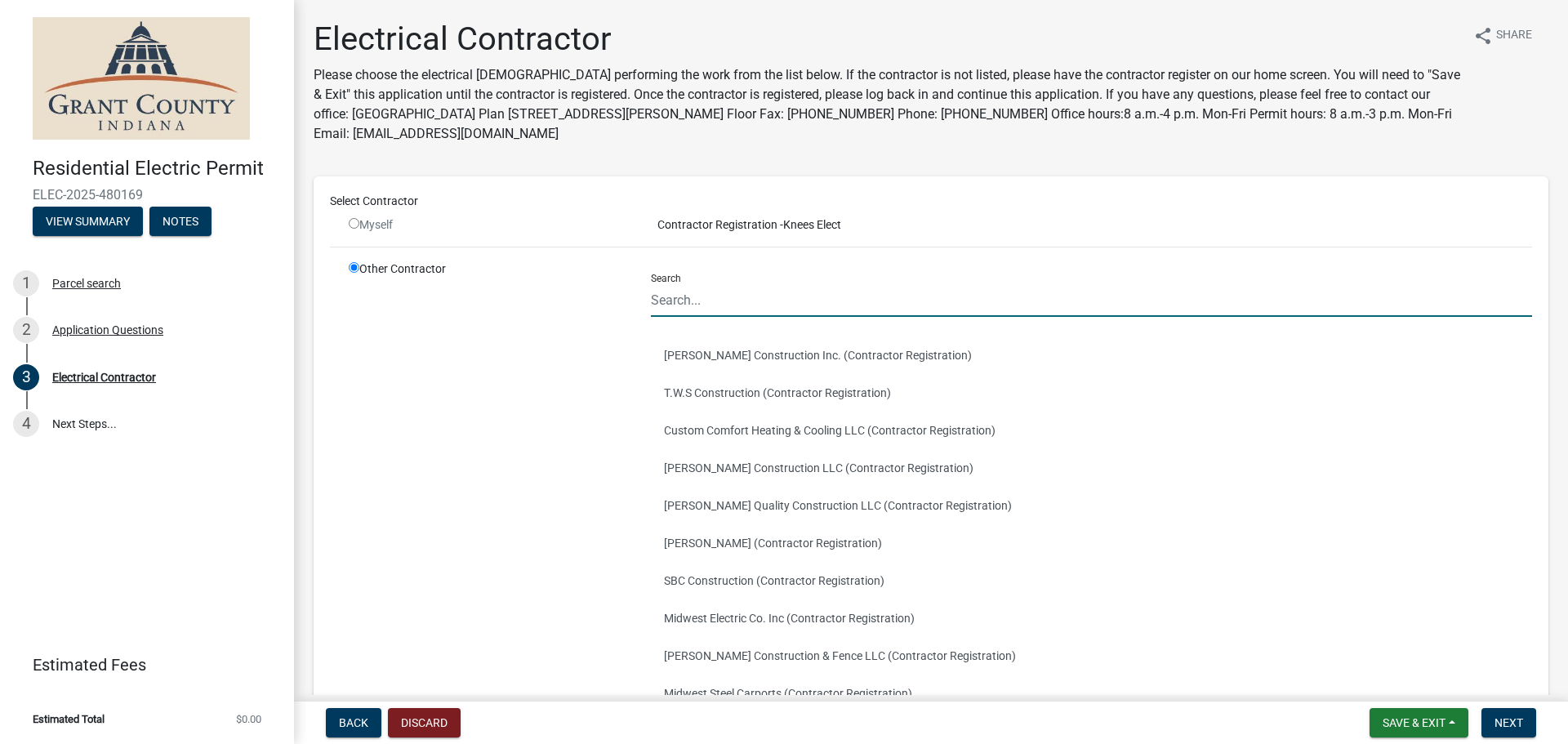
click at [668, 296] on input "Search" at bounding box center [1090, 300] width 881 height 34
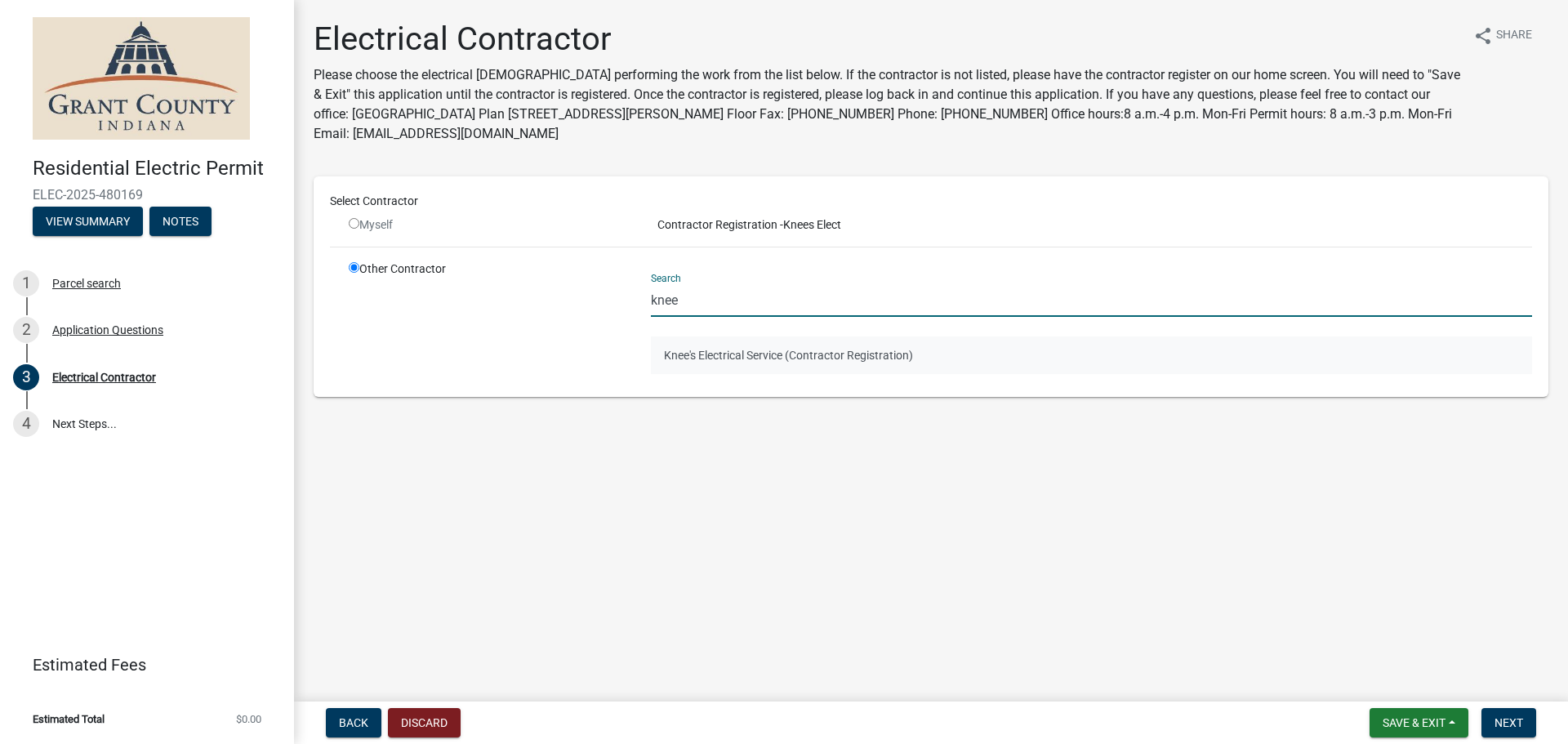
type input "knee"
click at [708, 364] on button "Knee's Electrical Service (Contractor Registration)" at bounding box center [1090, 356] width 881 height 37
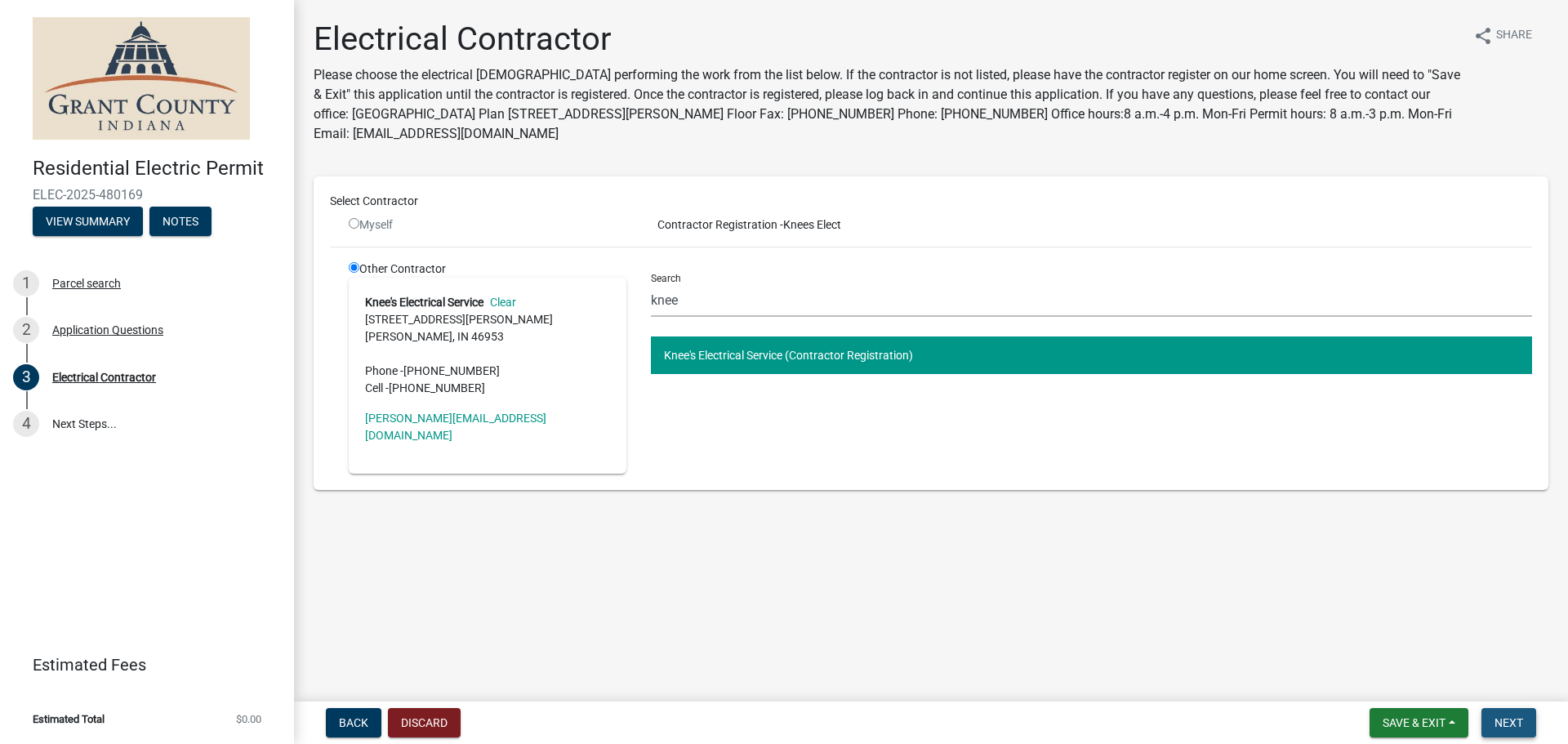
click at [1511, 728] on span "Next" at bounding box center [1508, 723] width 29 height 13
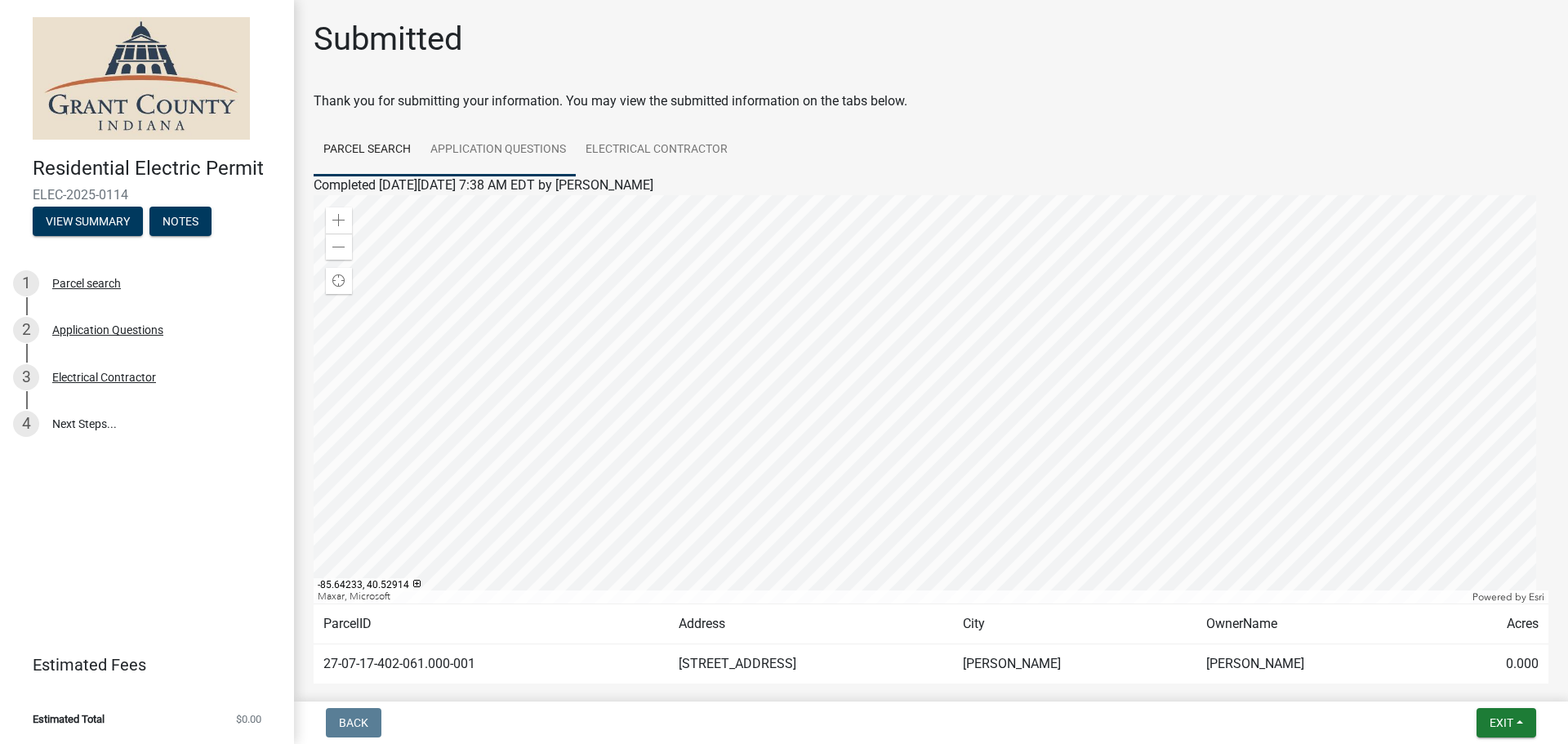
click at [470, 141] on link "Application Questions" at bounding box center [498, 150] width 155 height 53
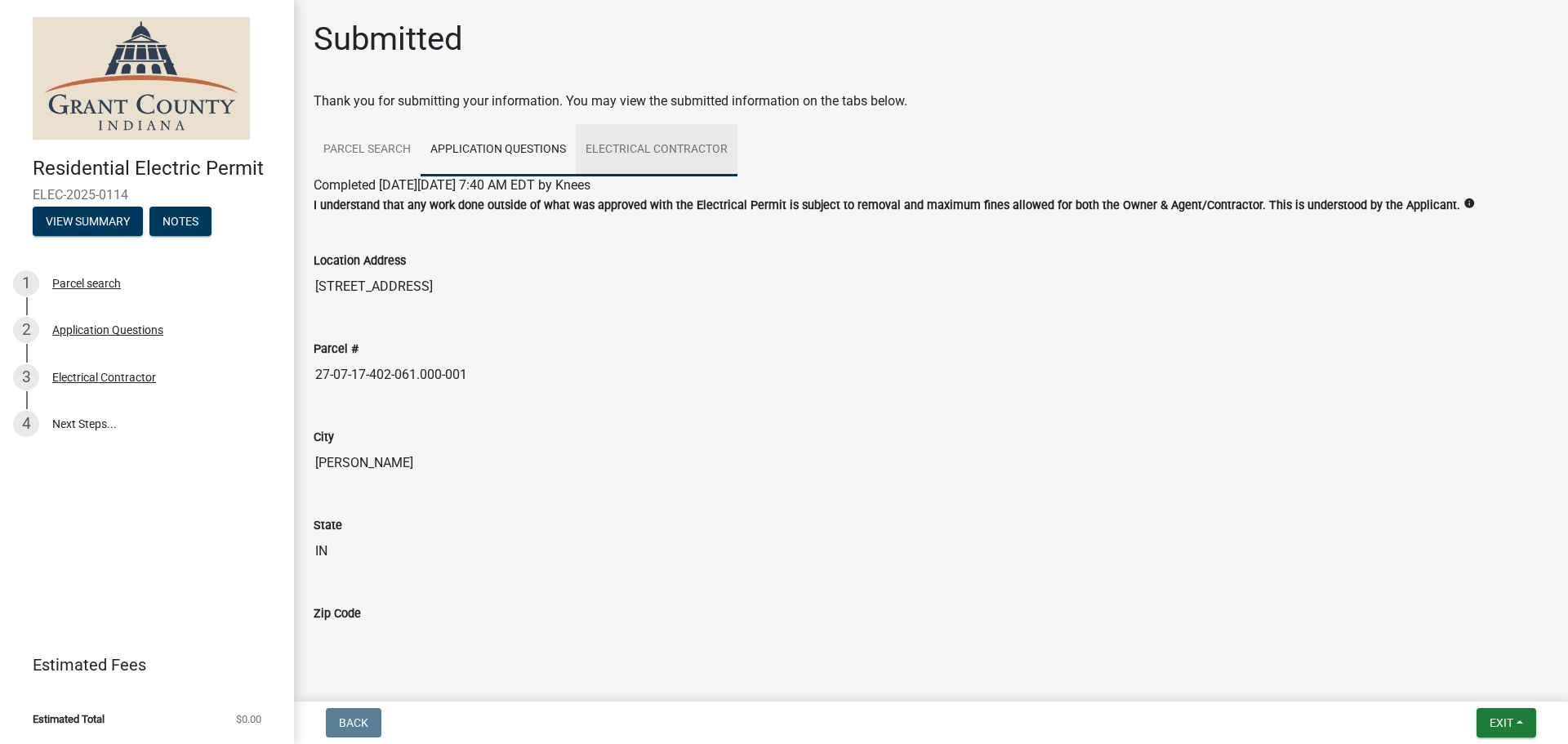
click at [648, 145] on link "Electrical Contractor" at bounding box center [656, 150] width 161 height 53
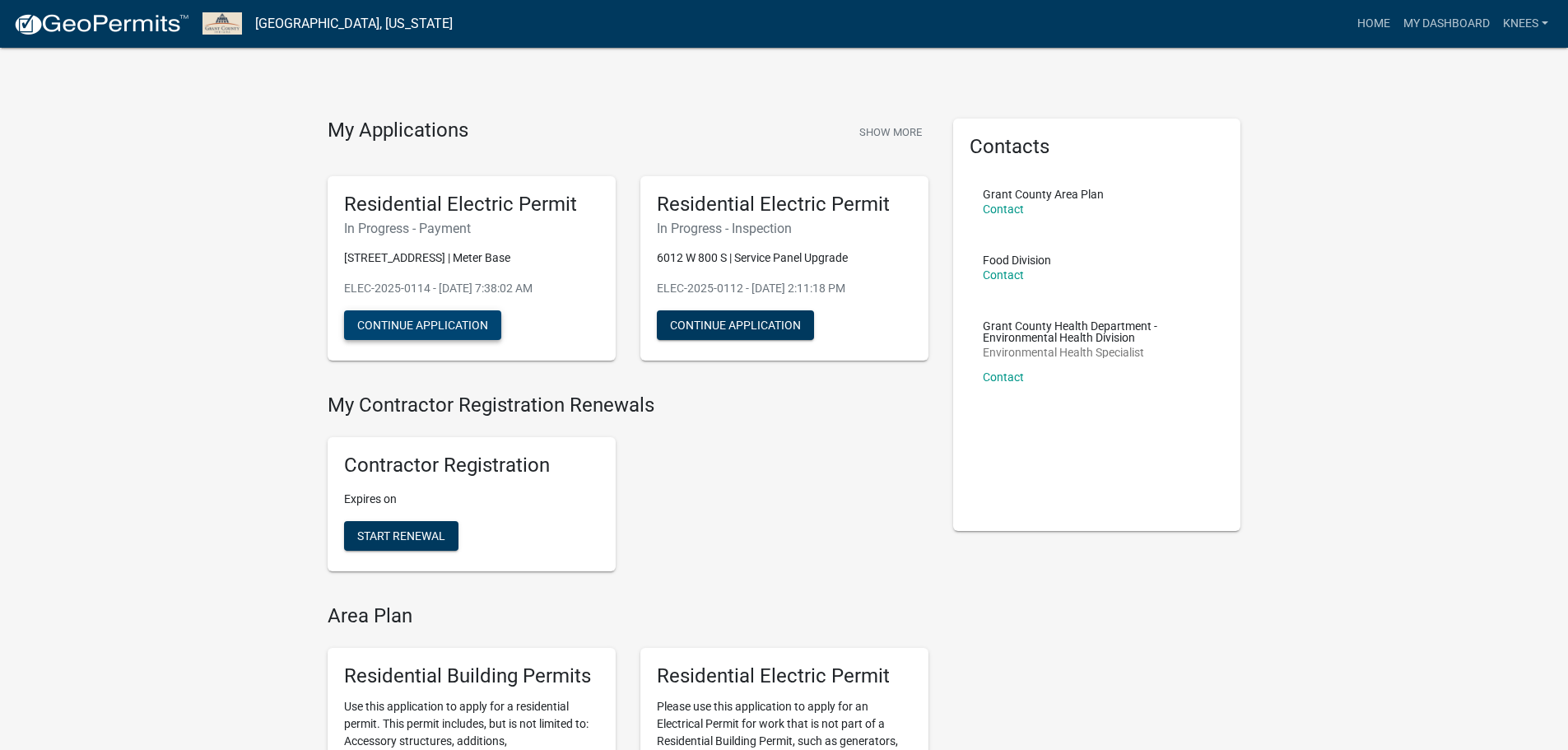
click at [446, 318] on button "Continue Application" at bounding box center [422, 324] width 157 height 30
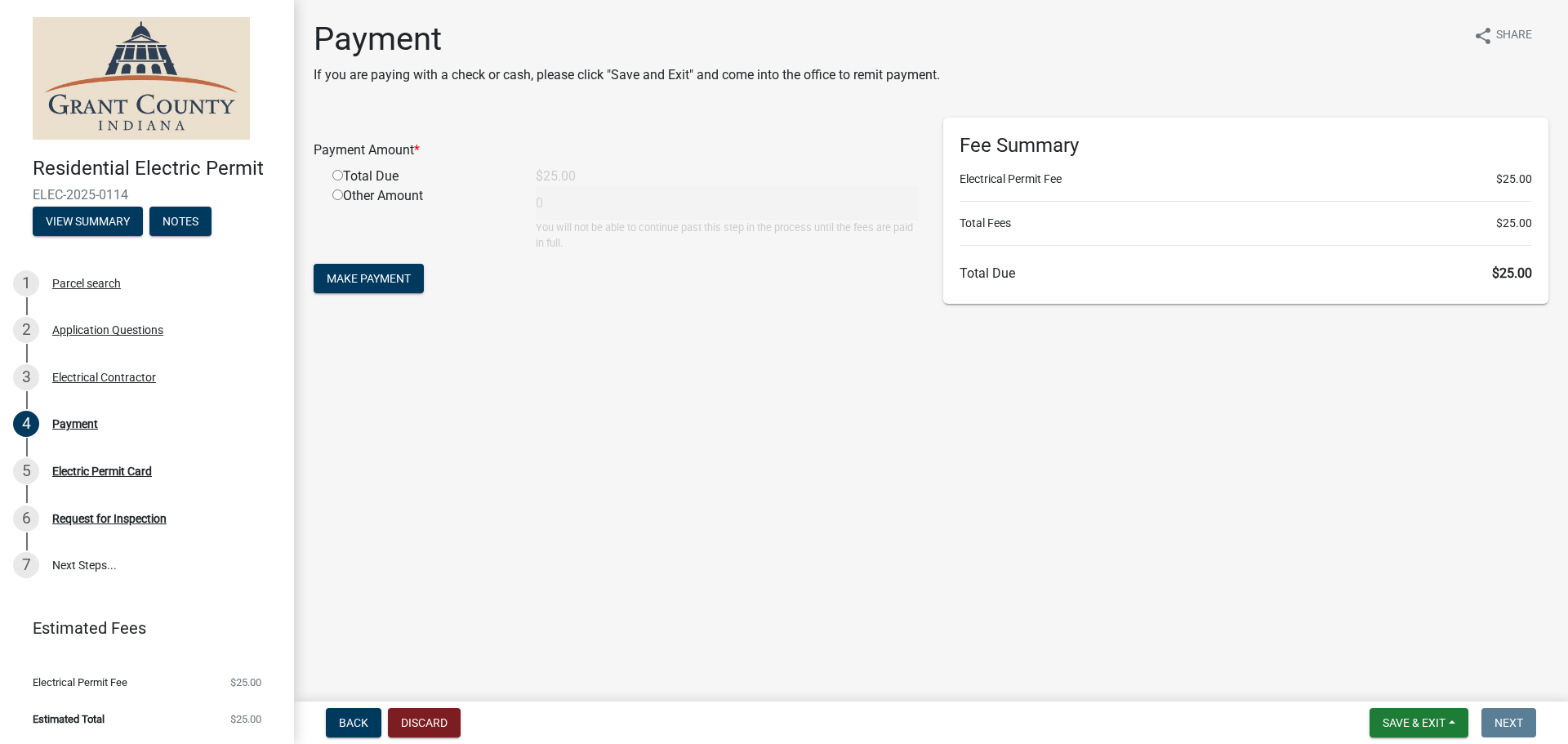
click at [337, 176] on input "radio" at bounding box center [338, 176] width 11 height 11
radio input "true"
type input "25"
click at [356, 275] on span "Make Payment" at bounding box center [369, 278] width 84 height 13
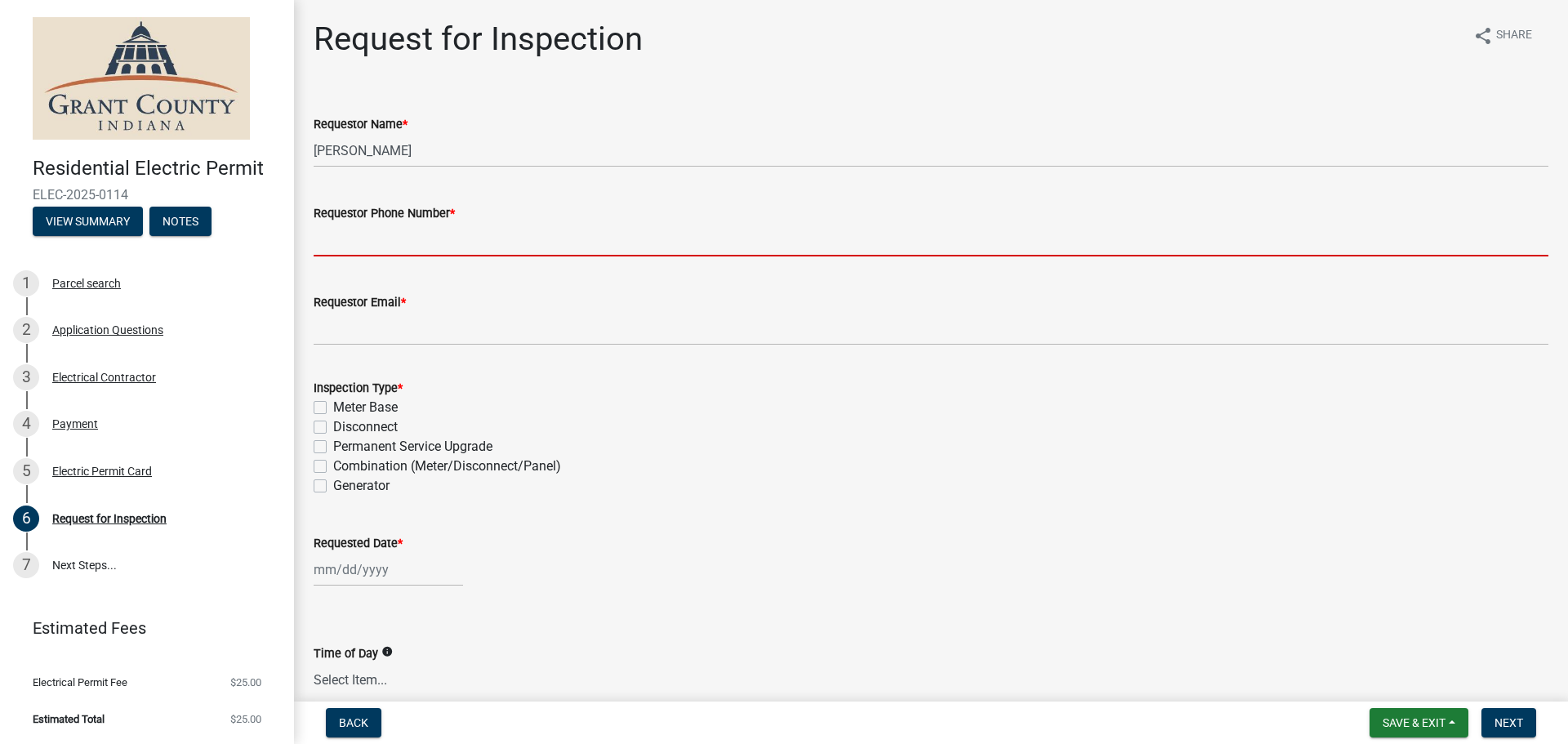
click at [364, 249] on input "Requestor Phone Number *" at bounding box center [931, 240] width 1235 height 34
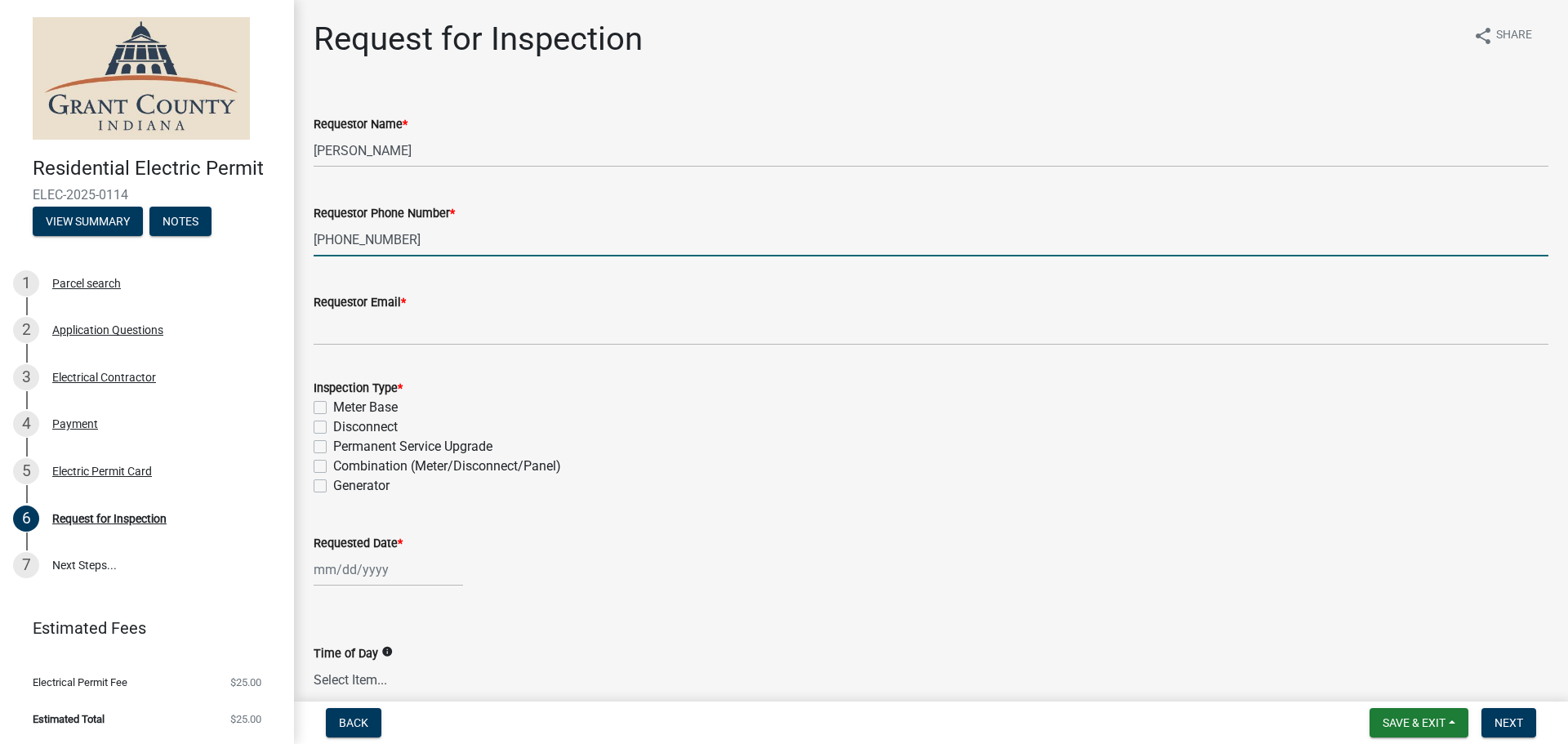
type input "[PHONE_NUMBER]"
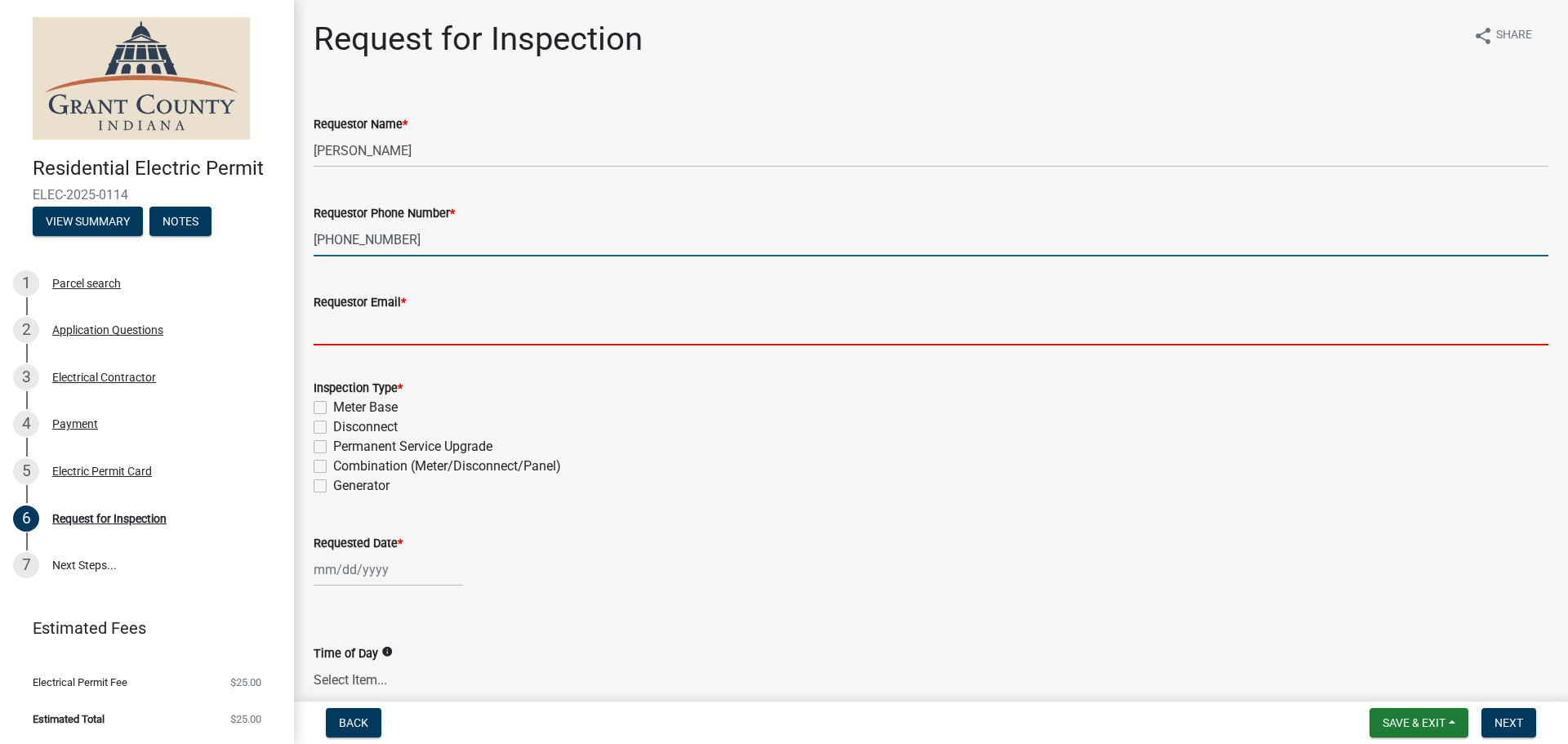
click at [361, 339] on input "Requestor Email *" at bounding box center [931, 329] width 1235 height 34
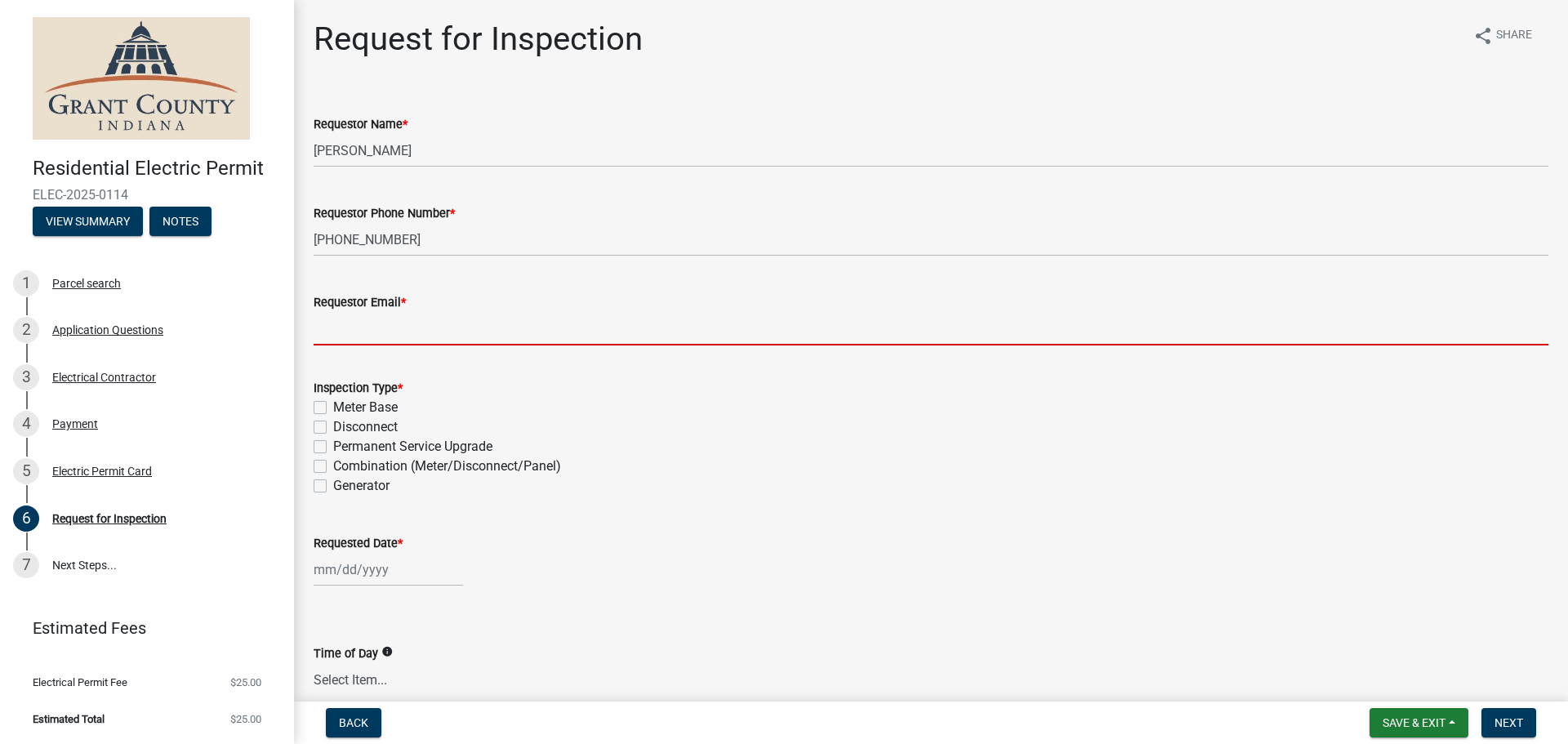
type input "Heather@kneeselectric.com"
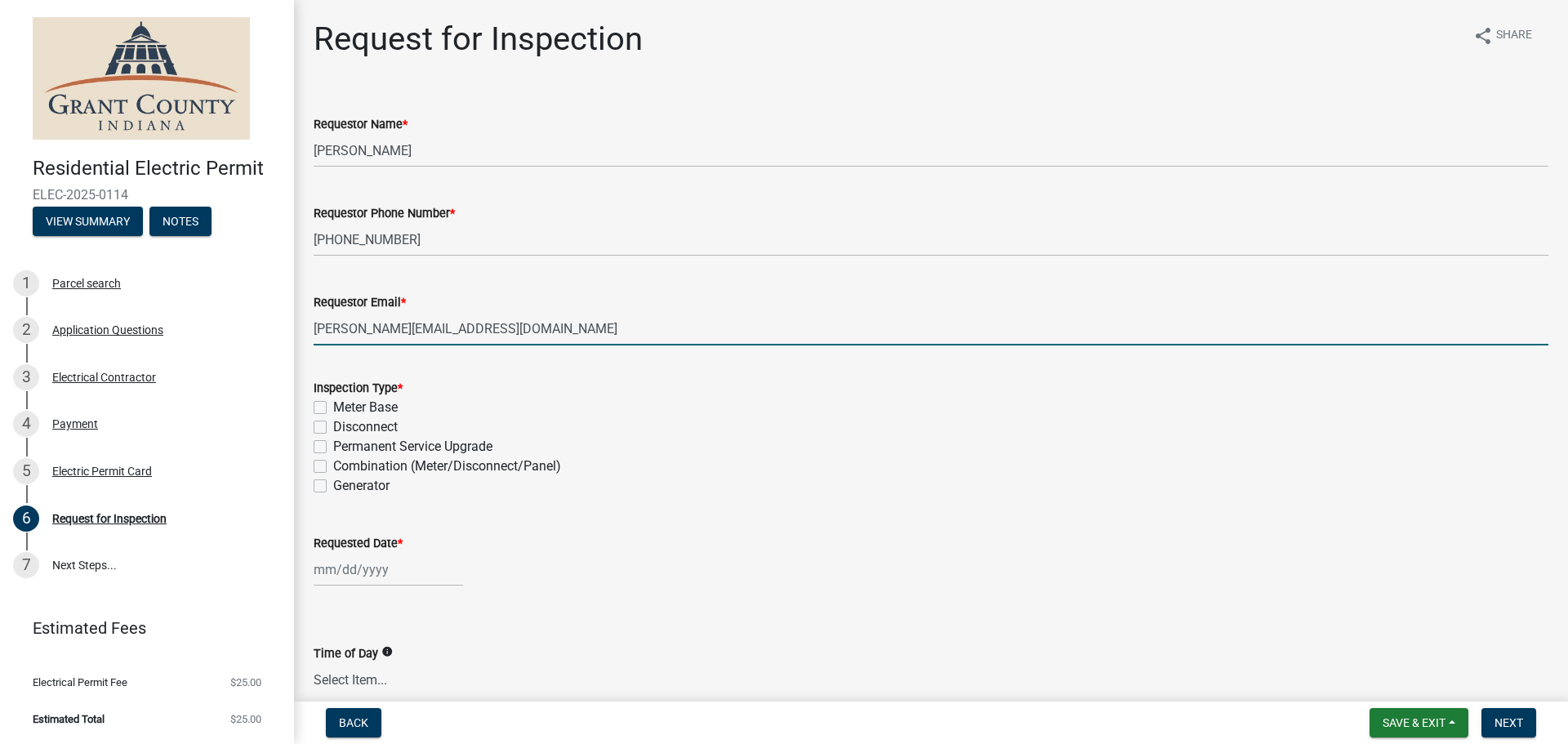
click at [333, 409] on label "Meter Base" at bounding box center [365, 407] width 64 height 20
click at [333, 408] on input "Meter Base" at bounding box center [339, 403] width 11 height 11
checkbox input "true"
checkbox input "false"
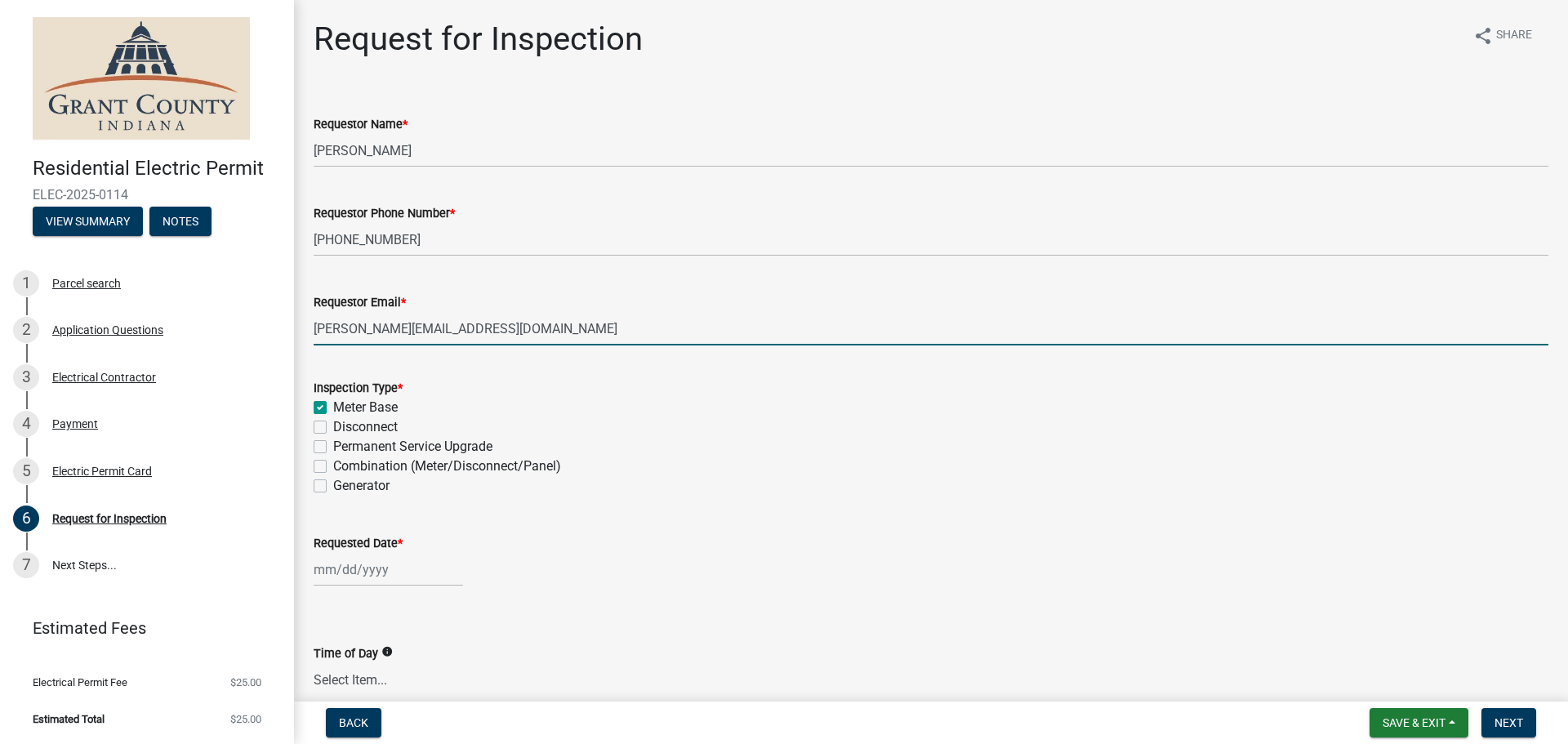
checkbox input "false"
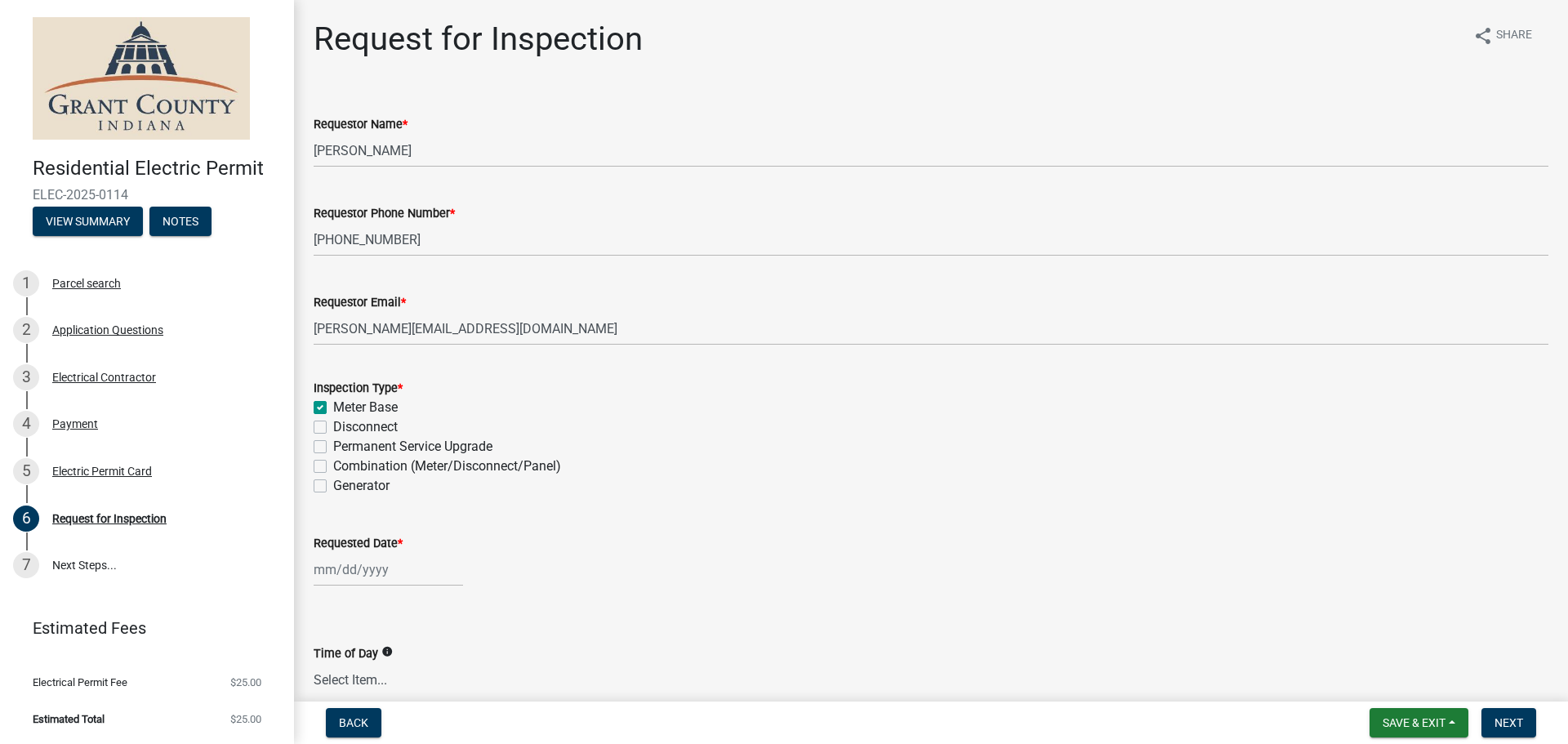
click at [317, 569] on div at bounding box center [388, 569] width 150 height 34
select select "9"
select select "2025"
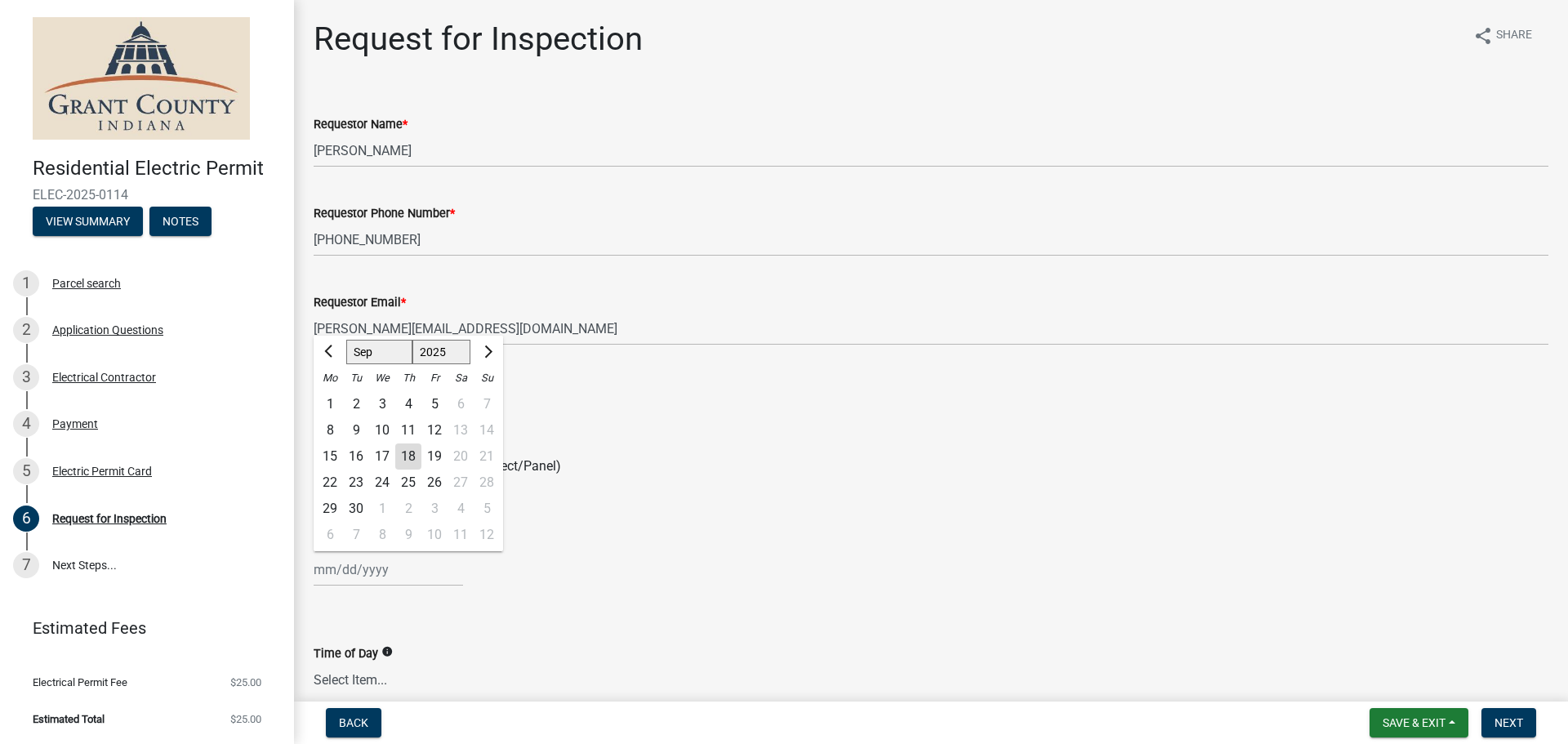
click at [335, 483] on div "22" at bounding box center [330, 482] width 26 height 26
type input "09/22/2025"
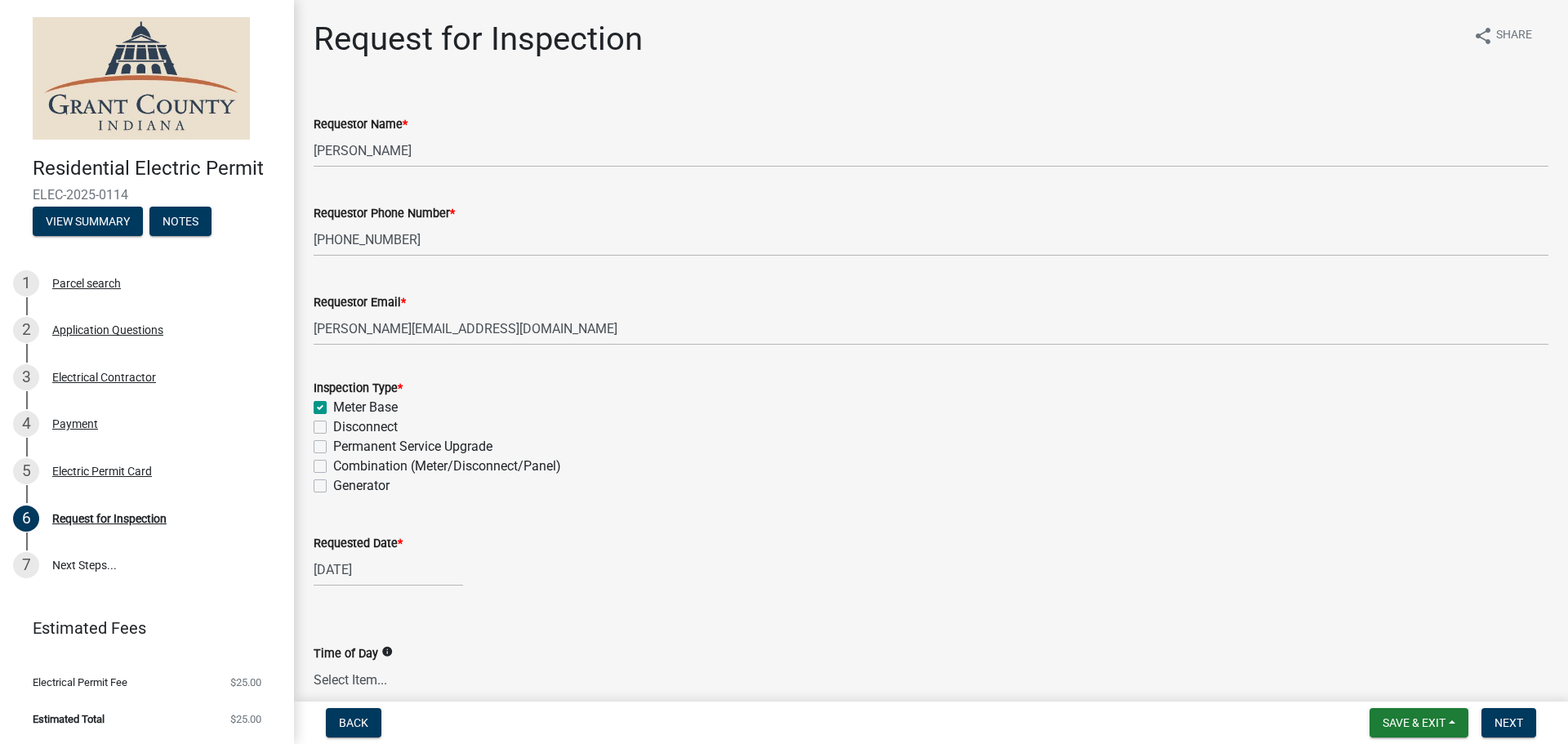
scroll to position [2, 0]
click at [352, 689] on select "Select Item... AM PM Anytime" at bounding box center [931, 678] width 1235 height 34
click at [314, 661] on select "Select Item... AM PM Anytime" at bounding box center [931, 678] width 1235 height 34
select select "49101b90-ec6f-4600-869b-82a4ca12f2b9"
click at [378, 674] on select "Select Item... AM PM Anytime" at bounding box center [931, 678] width 1235 height 34
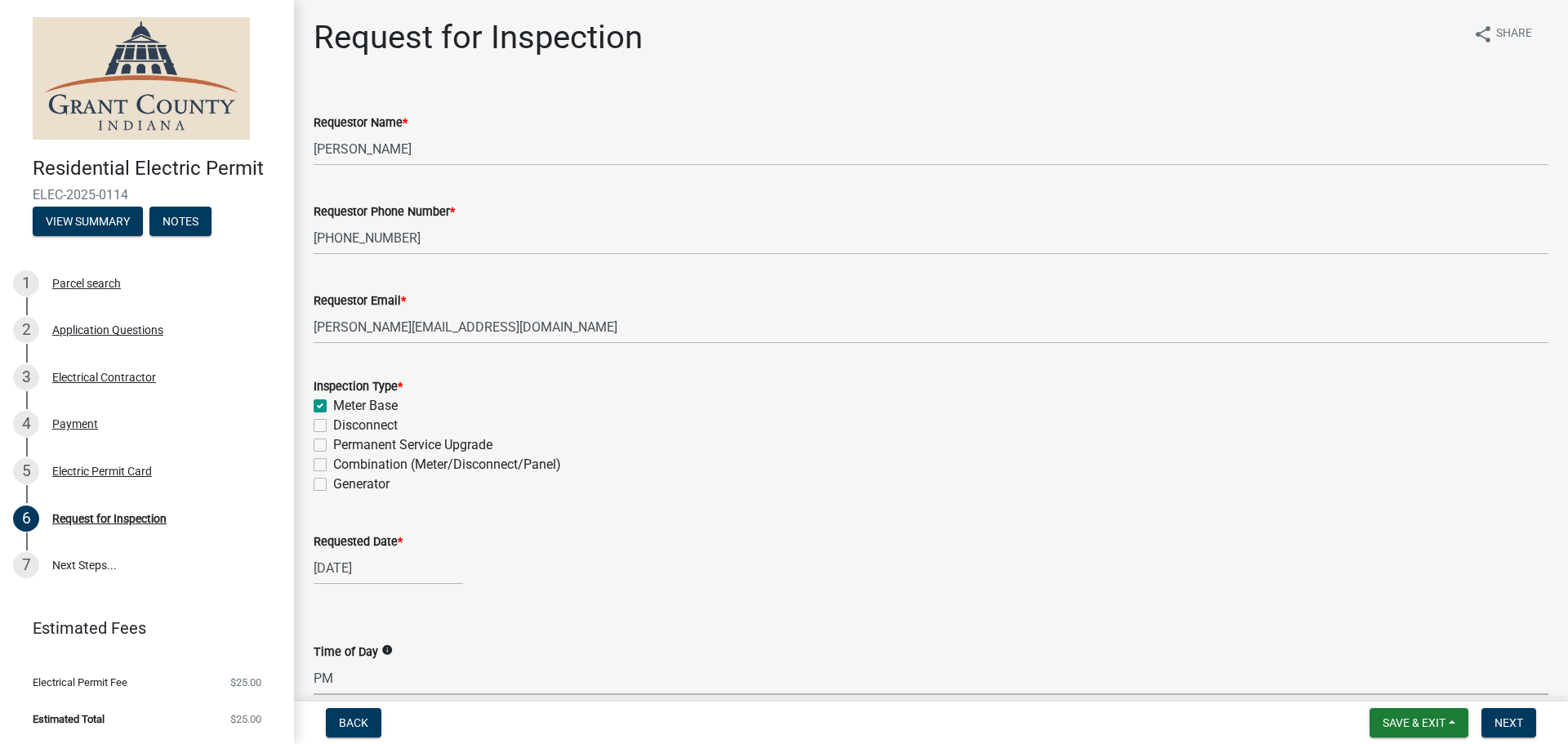
click at [314, 661] on select "Select Item... AM PM Anytime" at bounding box center [931, 678] width 1235 height 34
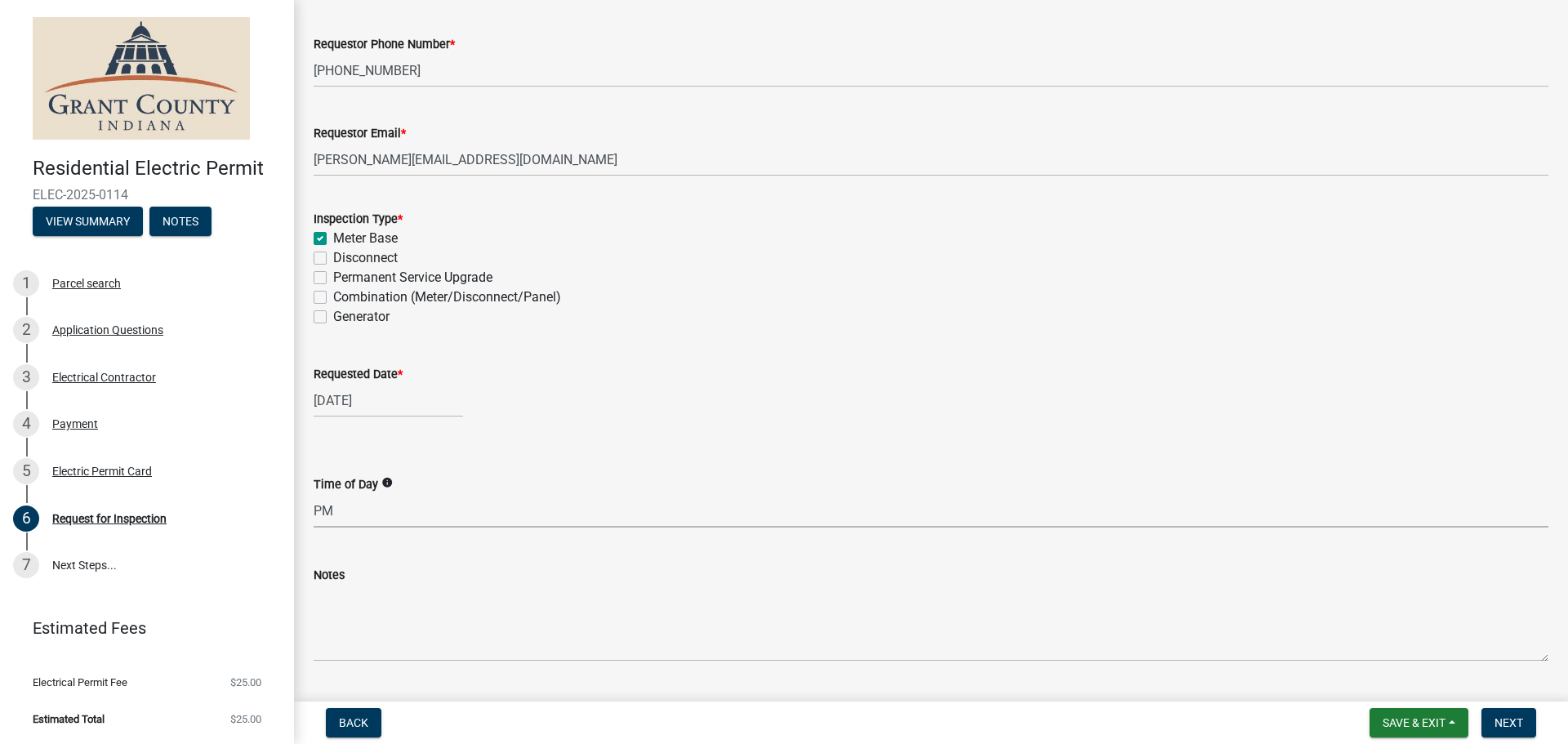
scroll to position [212, 0]
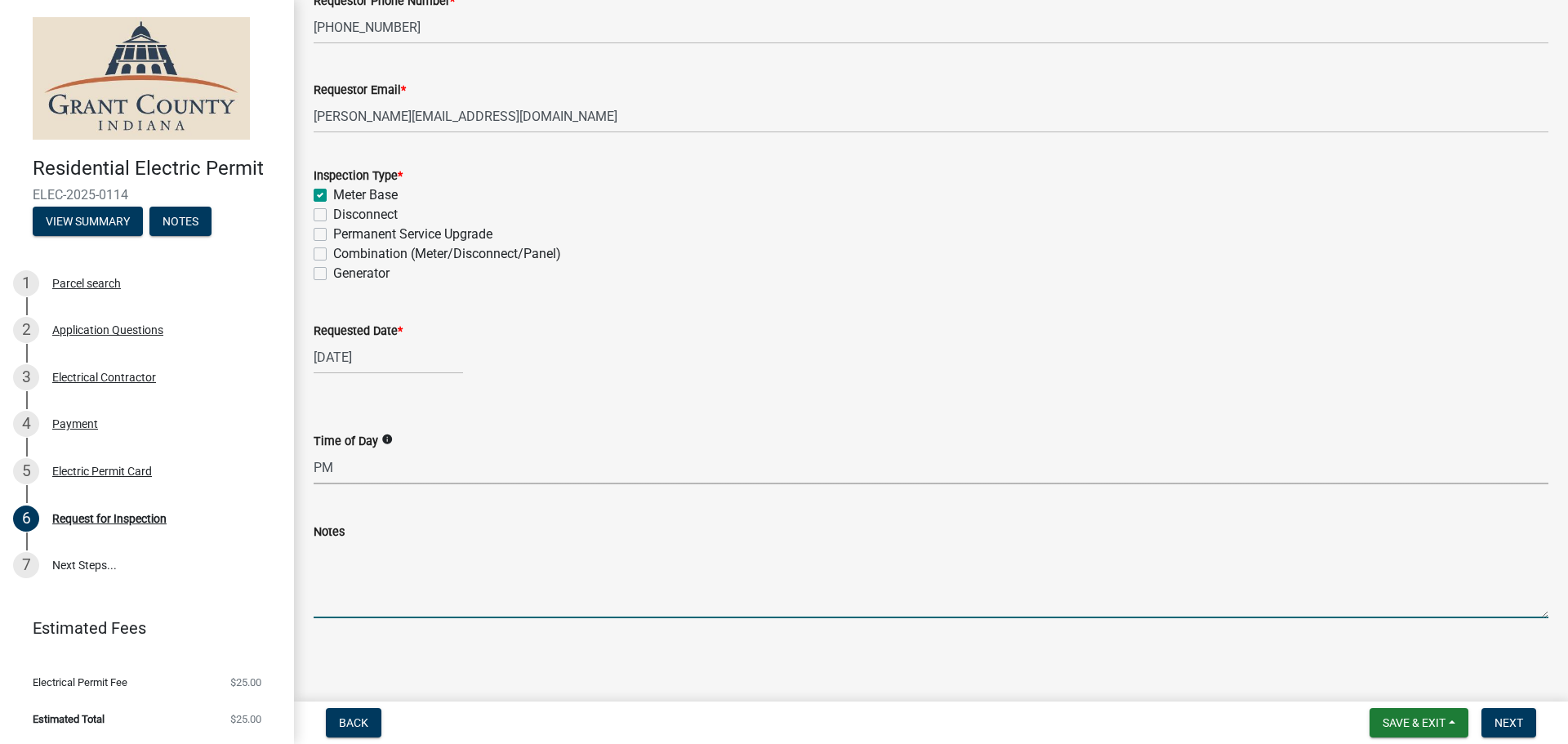
click at [356, 607] on textarea "Notes" at bounding box center [931, 580] width 1235 height 77
click at [350, 601] on textarea "Final Inspection" at bounding box center [931, 580] width 1235 height 77
click at [419, 553] on textarea "Final Inspection" at bounding box center [931, 580] width 1235 height 77
click at [407, 552] on textarea "Final Inspection Lead Technician is Pablo his number is 661-3115" at bounding box center [931, 580] width 1235 height 77
type textarea "Final Inspection Lead Technician is Pablo his number is 661-3115"
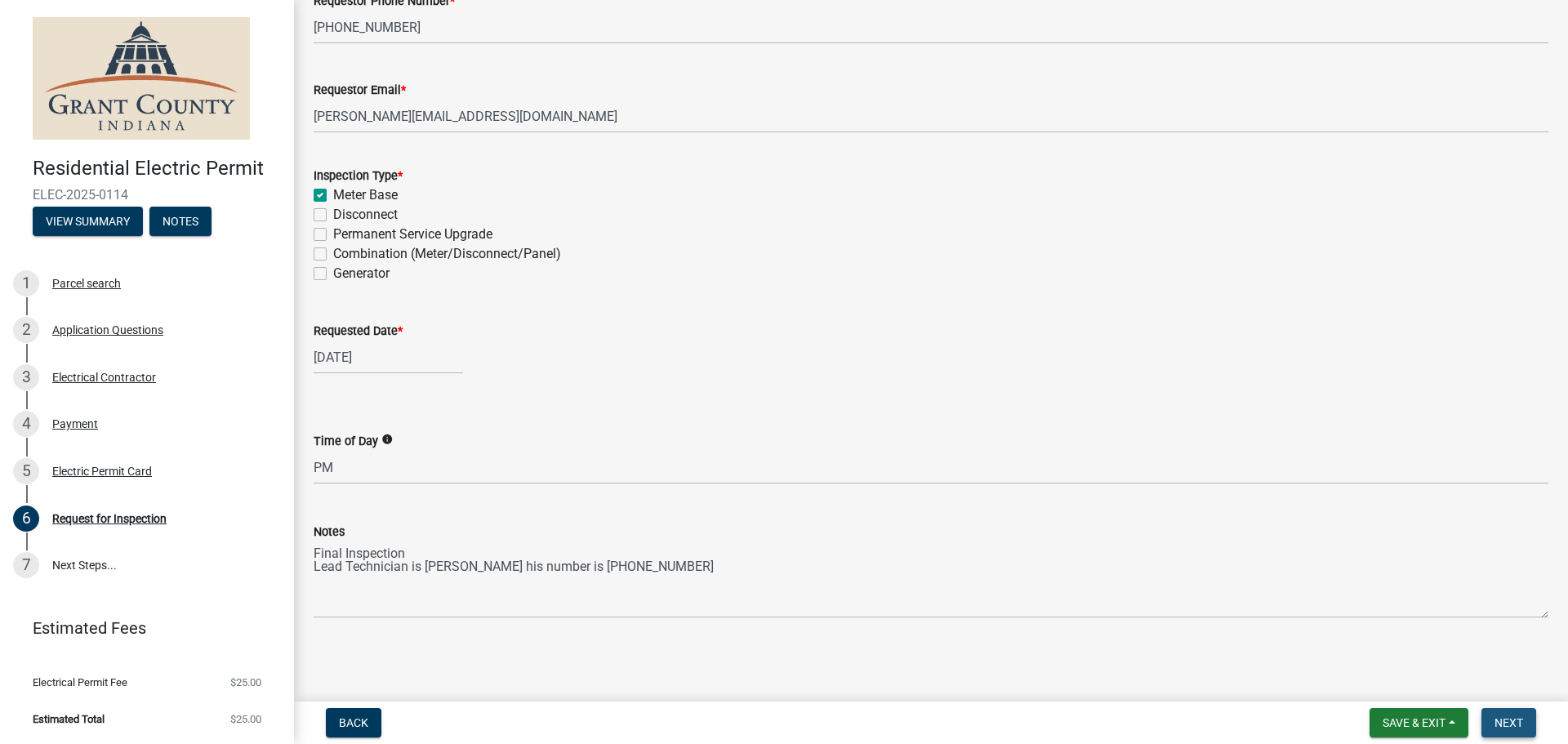
click at [1509, 718] on span "Next" at bounding box center [1508, 723] width 29 height 13
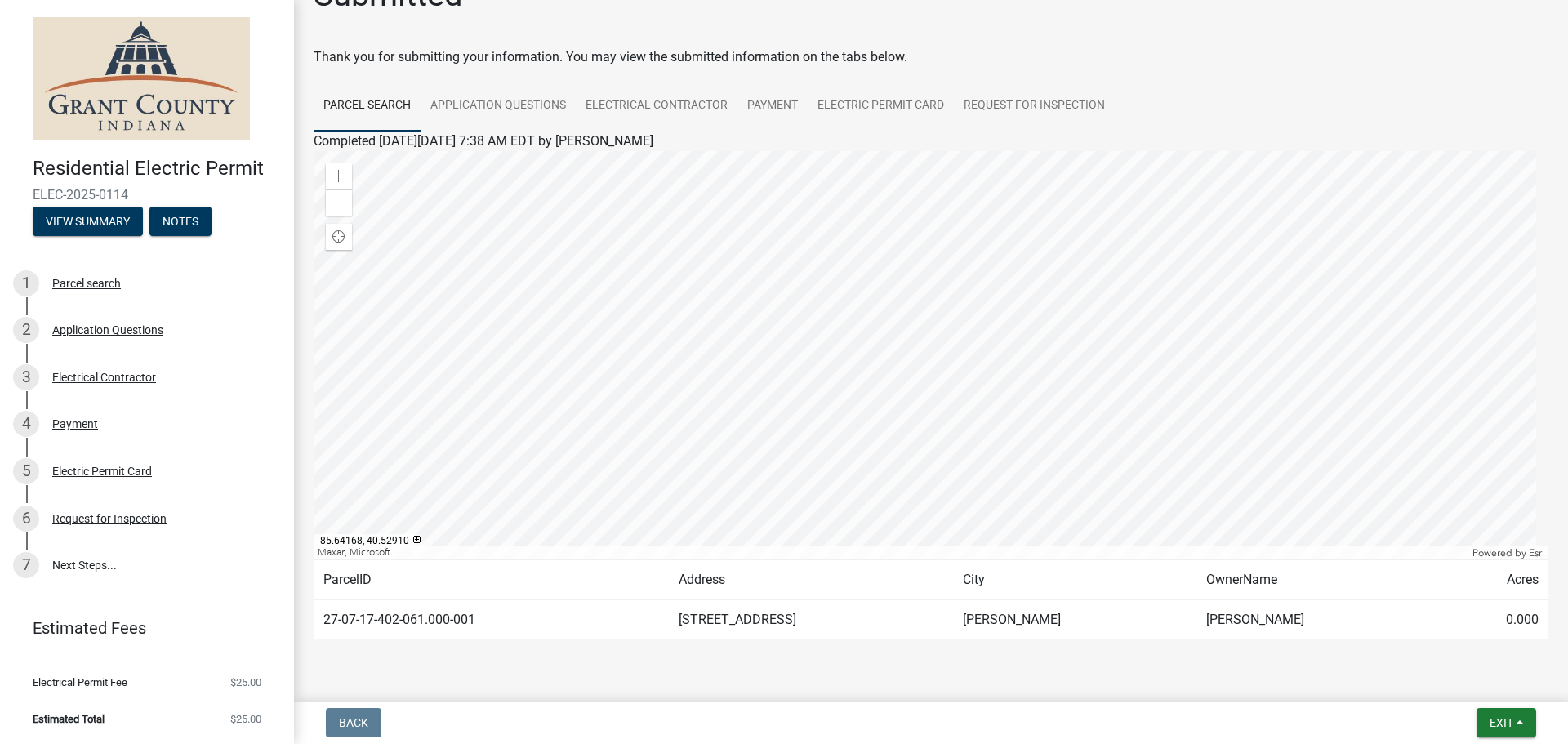
scroll to position [30, 0]
